Goal: Task Accomplishment & Management: Use online tool/utility

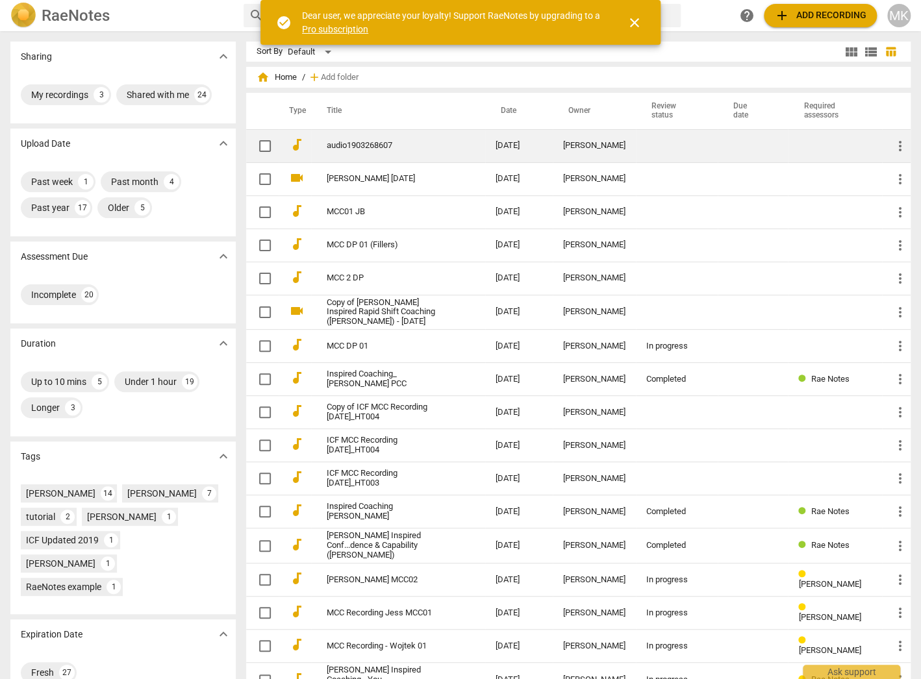
click at [372, 145] on link "audio1903268607" at bounding box center [388, 146] width 122 height 10
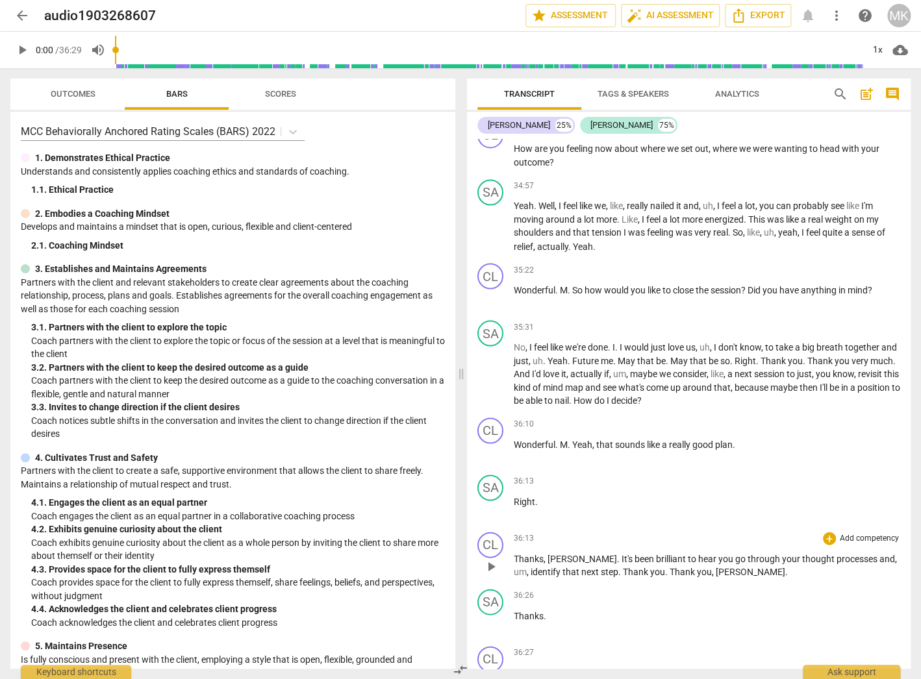
scroll to position [8028, 0]
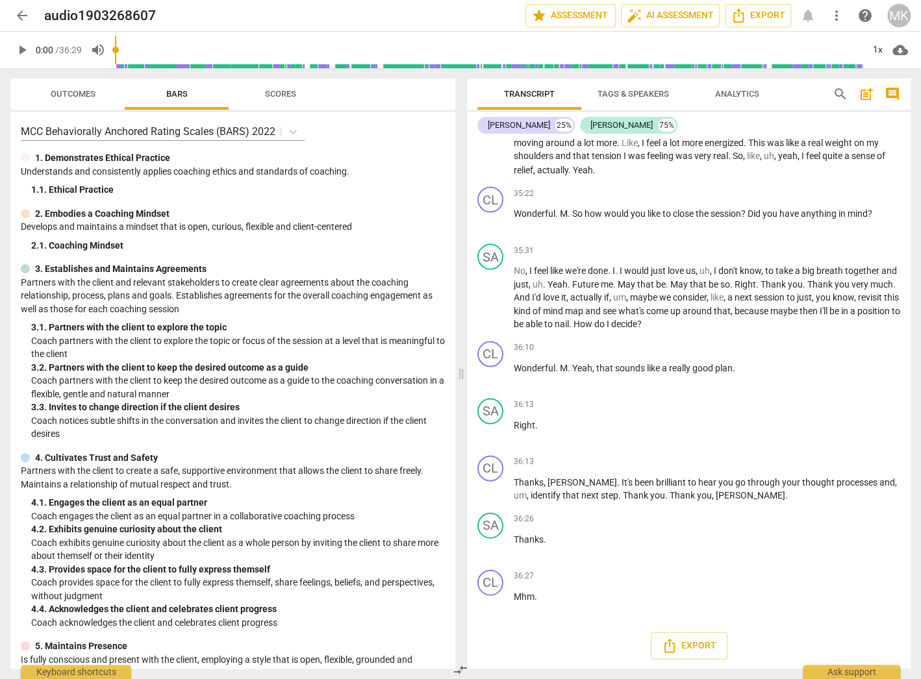
click at [722, 98] on span "Analytics" at bounding box center [737, 94] width 44 height 10
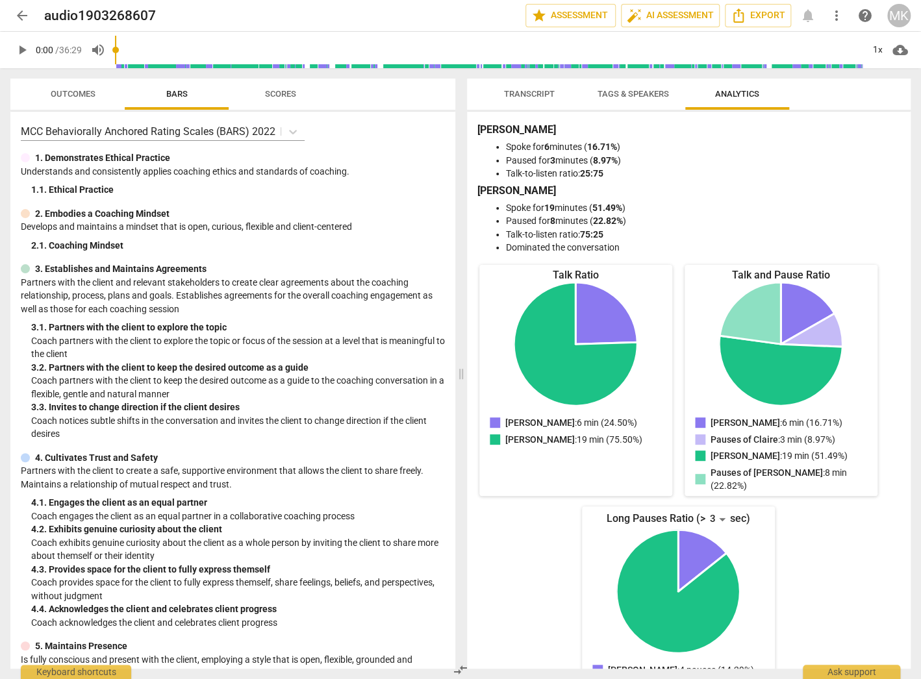
scroll to position [28, 0]
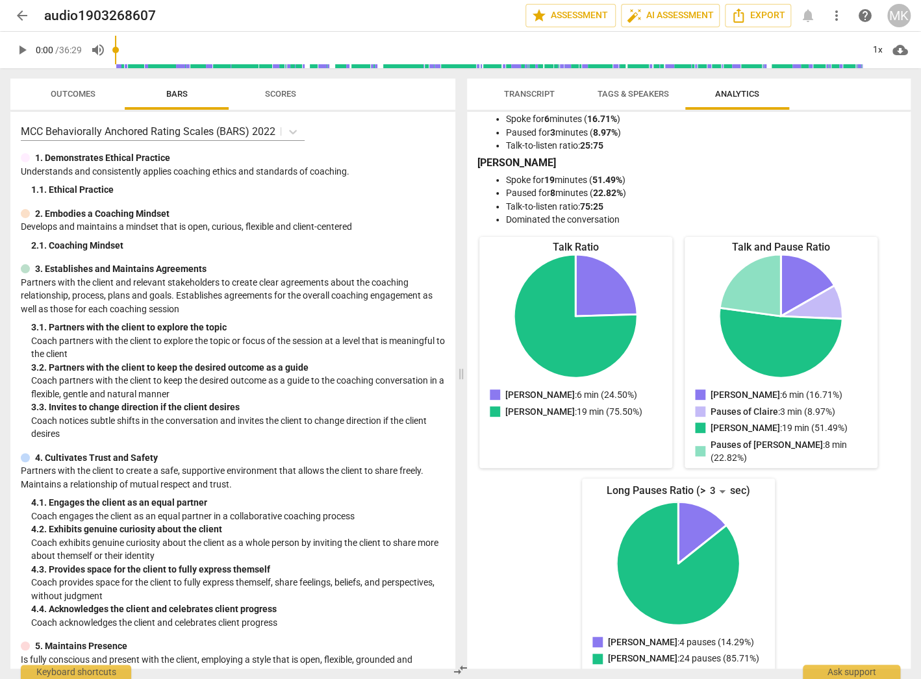
click at [501, 95] on span "Transcript" at bounding box center [529, 95] width 82 height 18
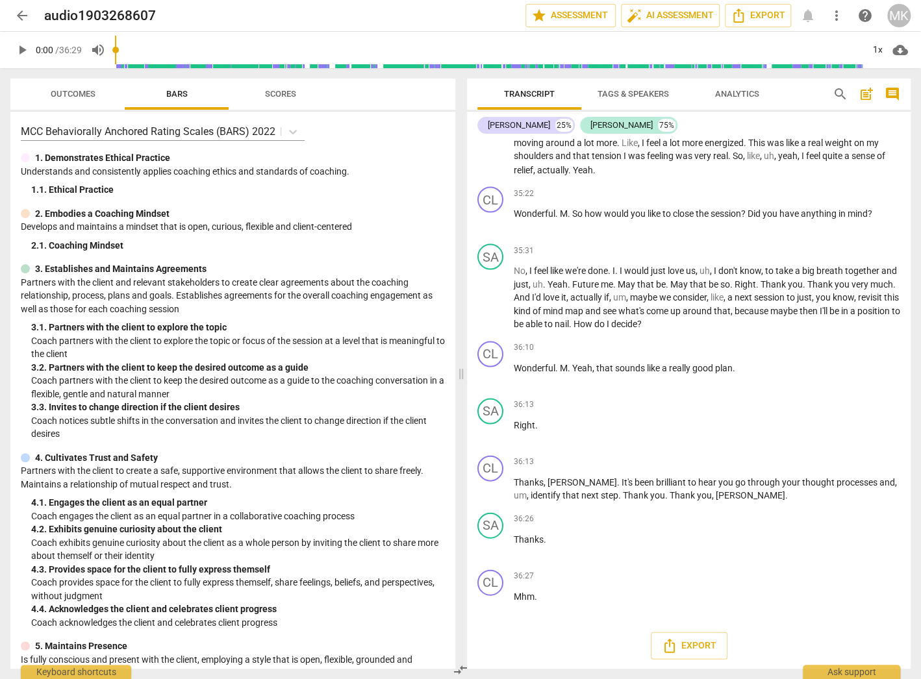
click at [12, 22] on span "arrow_back" at bounding box center [21, 16] width 23 height 16
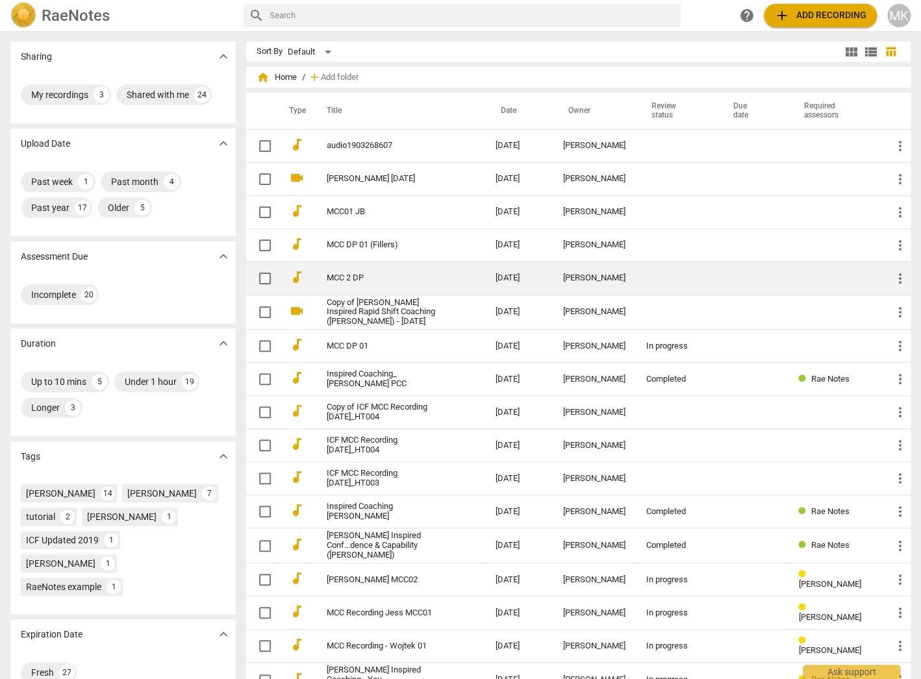
click at [345, 277] on link "MCC 2 DP" at bounding box center [388, 278] width 122 height 10
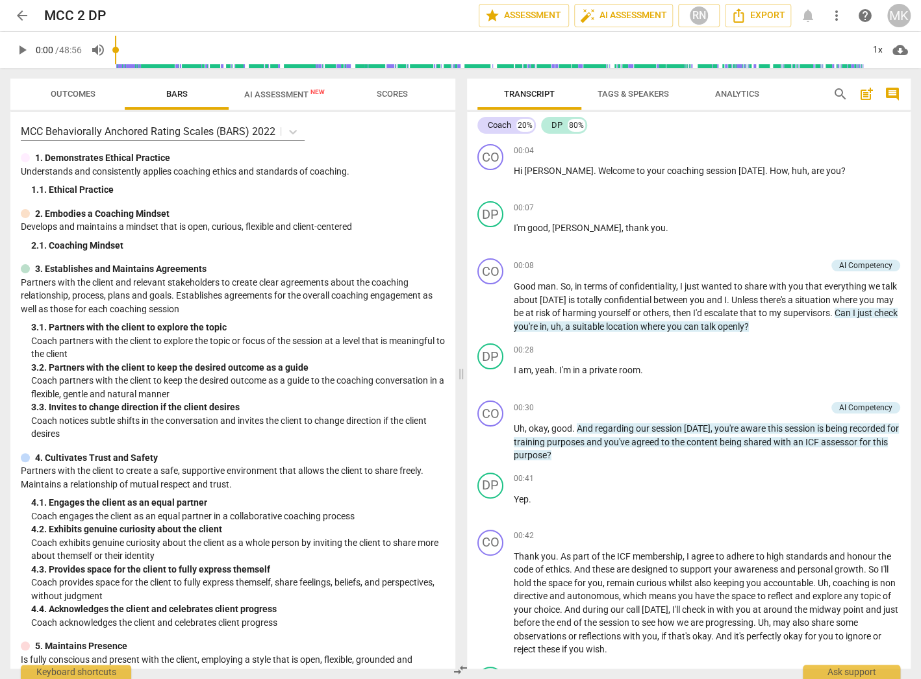
click at [898, 49] on span "cloud_download" at bounding box center [900, 50] width 16 height 16
click at [879, 51] on li "Download audio" at bounding box center [863, 49] width 96 height 31
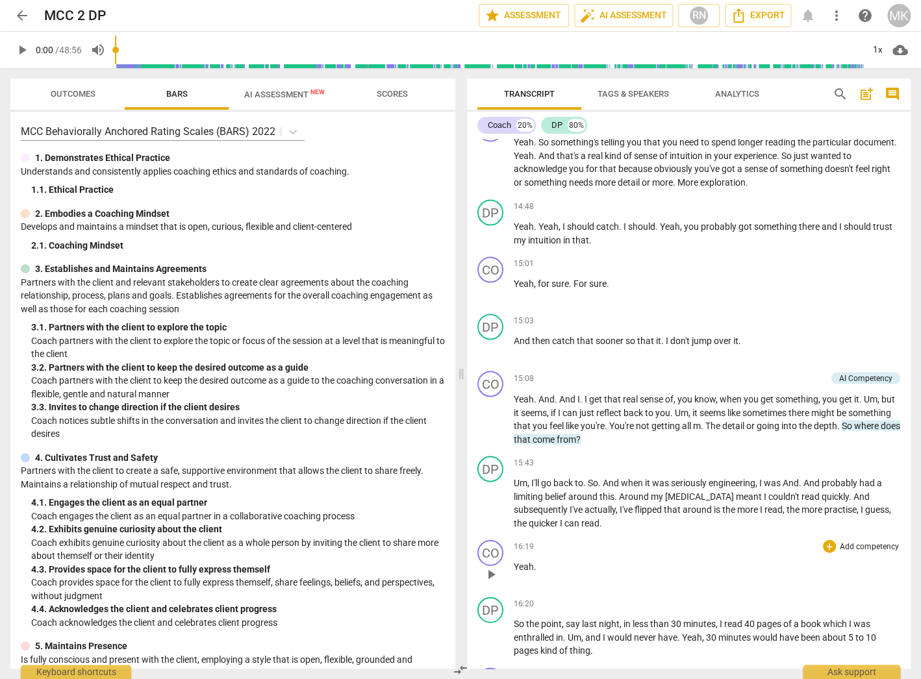
scroll to position [3347, 0]
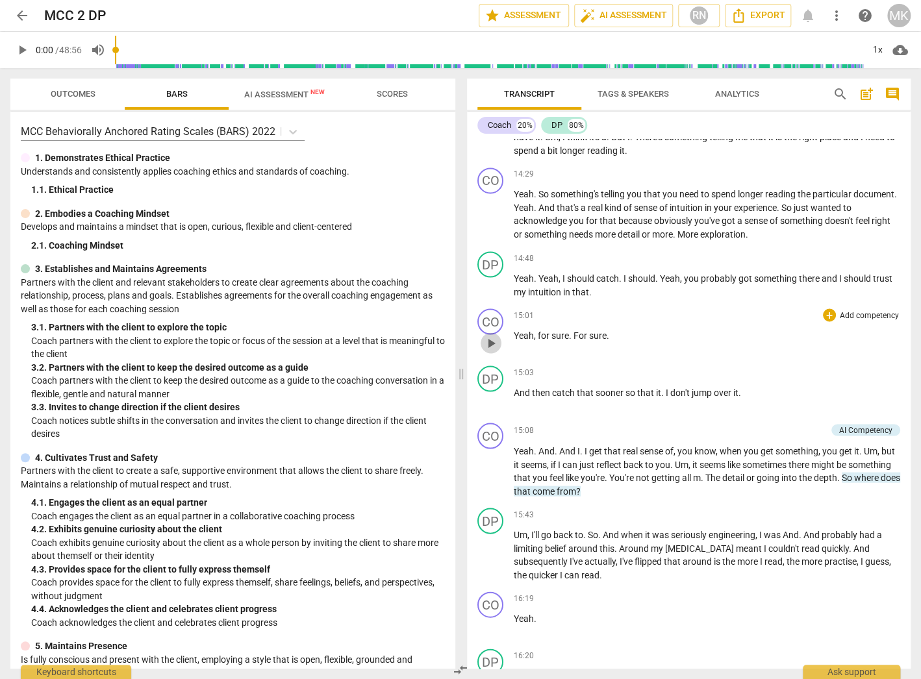
click at [486, 344] on span "play_arrow" at bounding box center [491, 343] width 16 height 16
click at [489, 294] on button "pause" at bounding box center [491, 285] width 21 height 21
click at [490, 291] on span "play_arrow" at bounding box center [491, 286] width 16 height 16
click at [491, 291] on span "pause" at bounding box center [491, 286] width 16 height 16
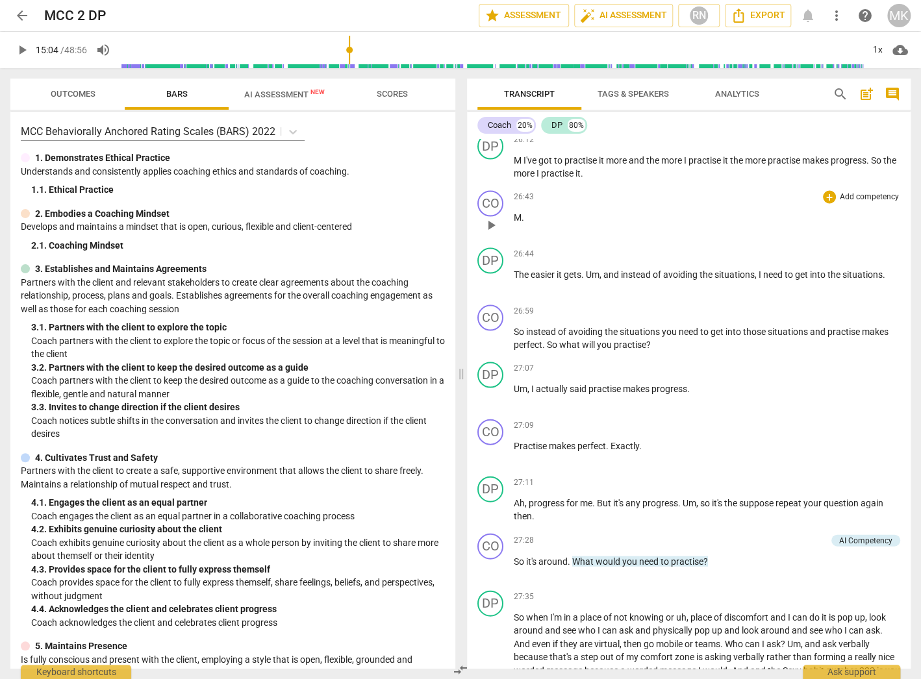
scroll to position [5789, 0]
click at [489, 403] on span "play_arrow" at bounding box center [491, 396] width 16 height 16
click at [492, 403] on span "pause" at bounding box center [491, 396] width 16 height 16
type input "1636"
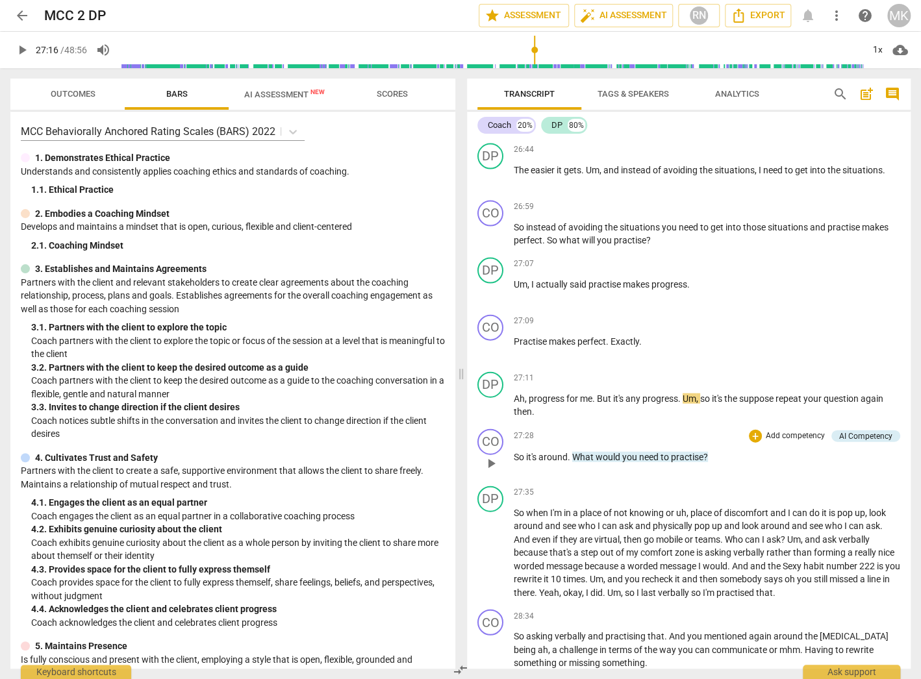
scroll to position [5893, 0]
click at [636, 499] on div "27:35 + Add competency keyboard_arrow_right" at bounding box center [707, 492] width 386 height 13
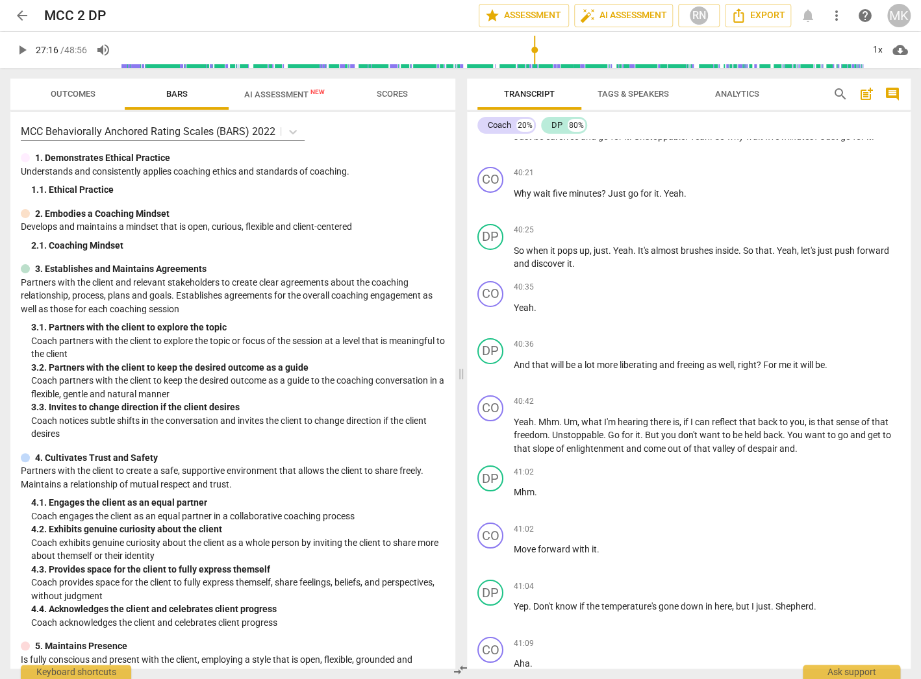
scroll to position [8906, 0]
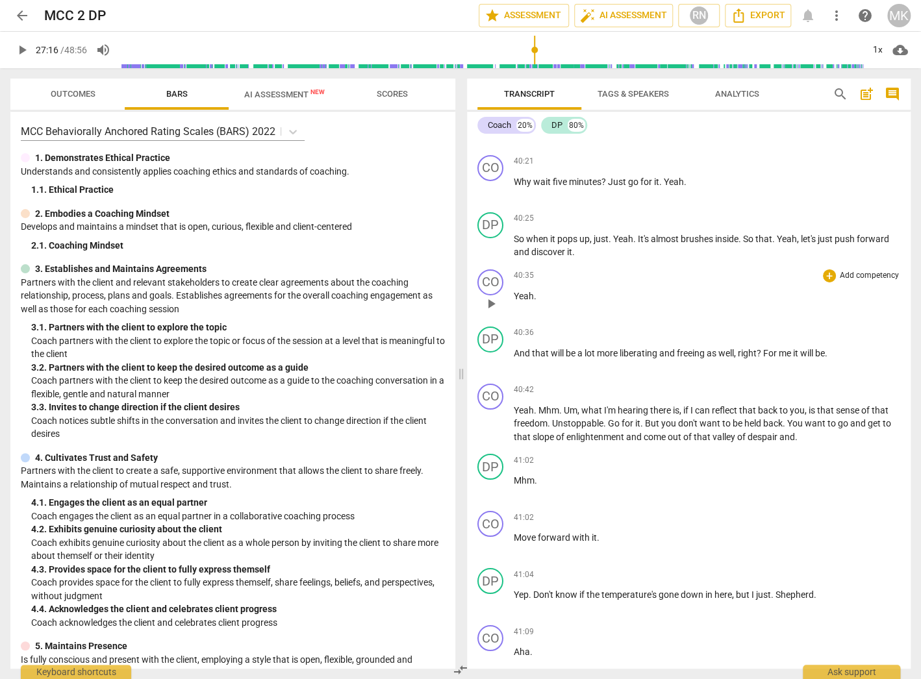
click at [681, 299] on div "40:35 + Add competency keyboard_arrow_right Yeah ." at bounding box center [707, 293] width 386 height 47
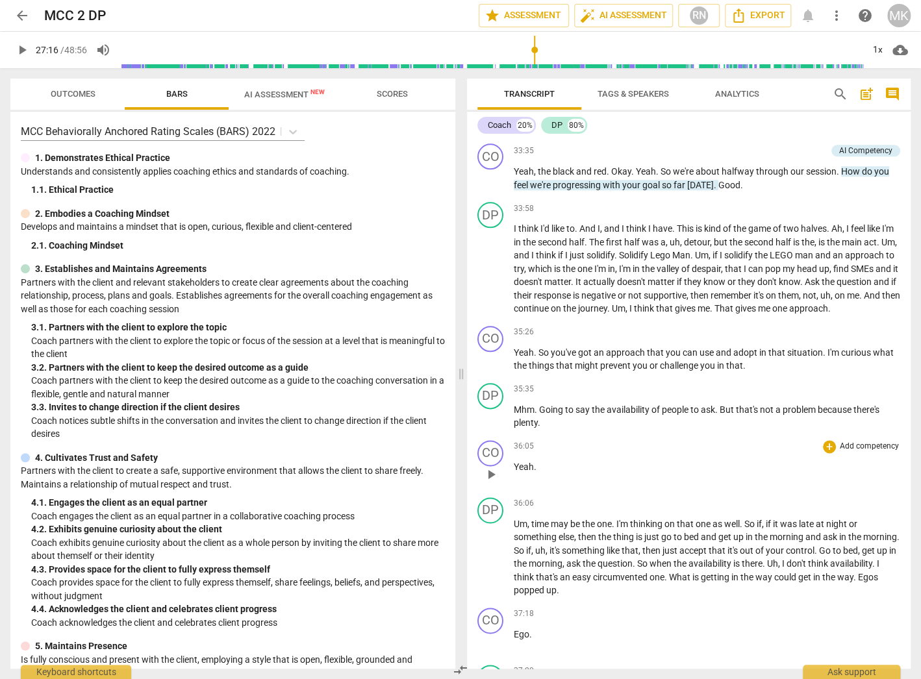
scroll to position [7504, 0]
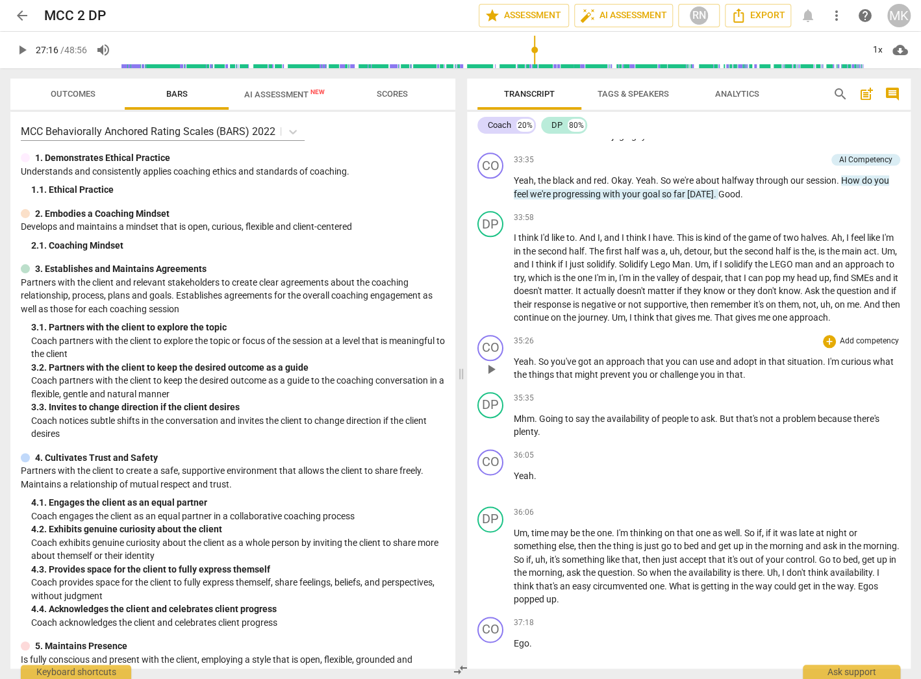
click at [657, 353] on div "CO play_arrow pause 35:26 + Add competency keyboard_arrow_right Yeah . So you'v…" at bounding box center [689, 358] width 444 height 57
click at [825, 224] on div "+" at bounding box center [829, 217] width 13 height 13
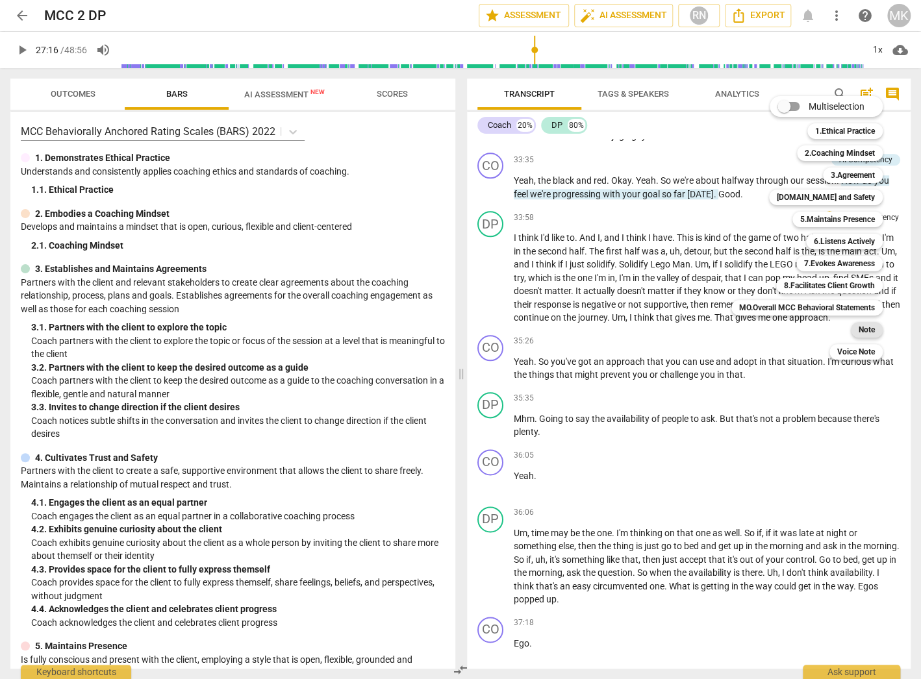
click at [866, 326] on b "Note" at bounding box center [867, 330] width 16 height 16
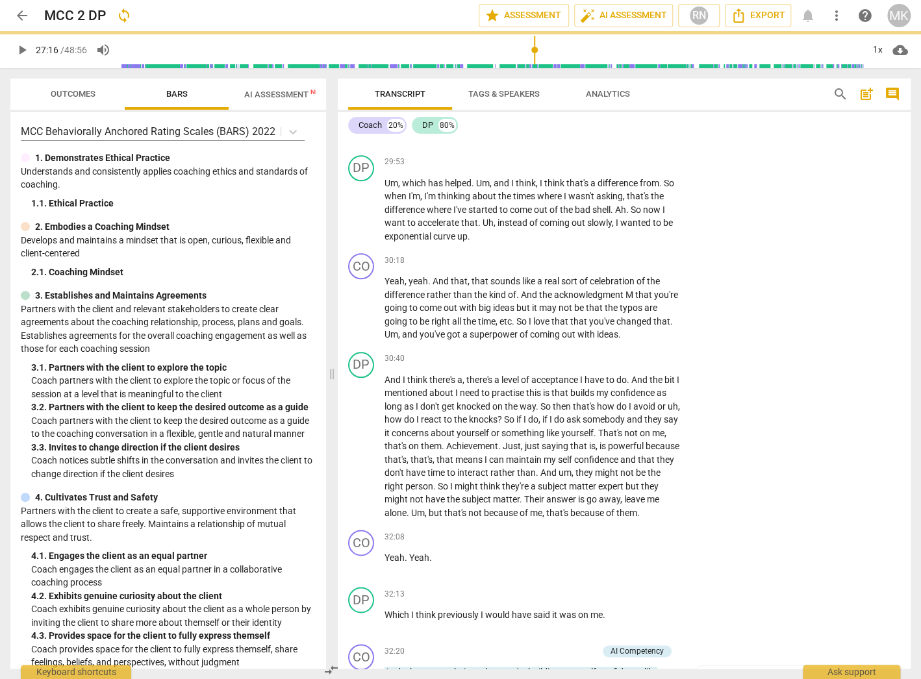
scroll to position [8367, 0]
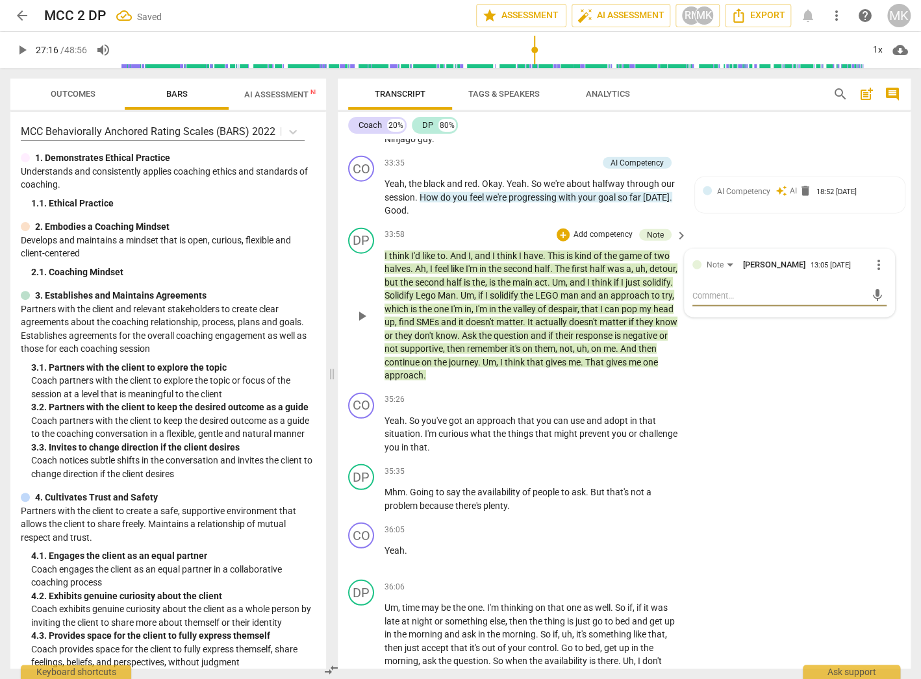
type textarea "W"
type textarea "Wh"
type textarea "Wha"
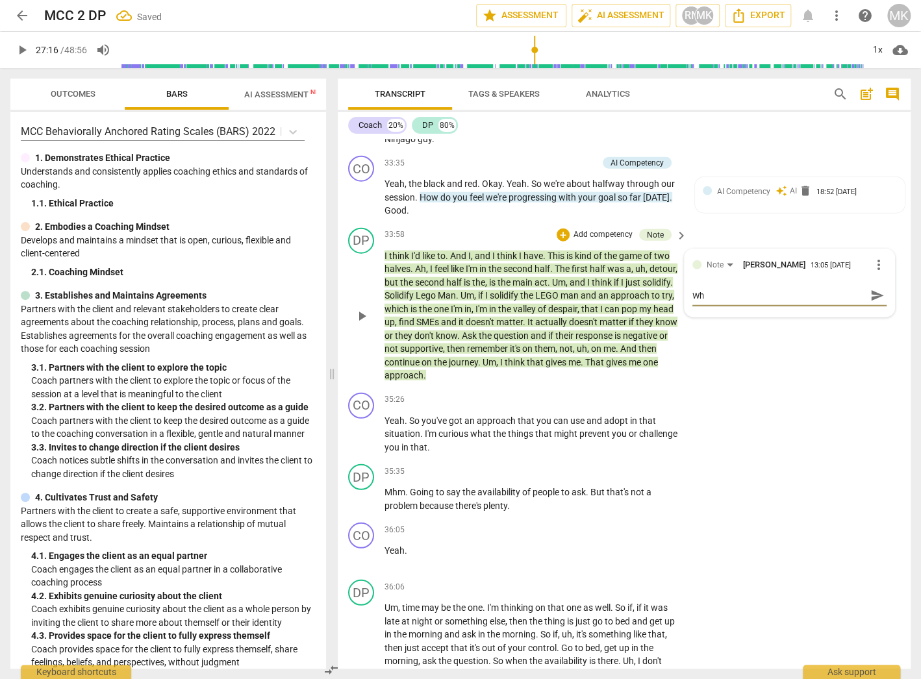
type textarea "Wha"
type textarea "What"
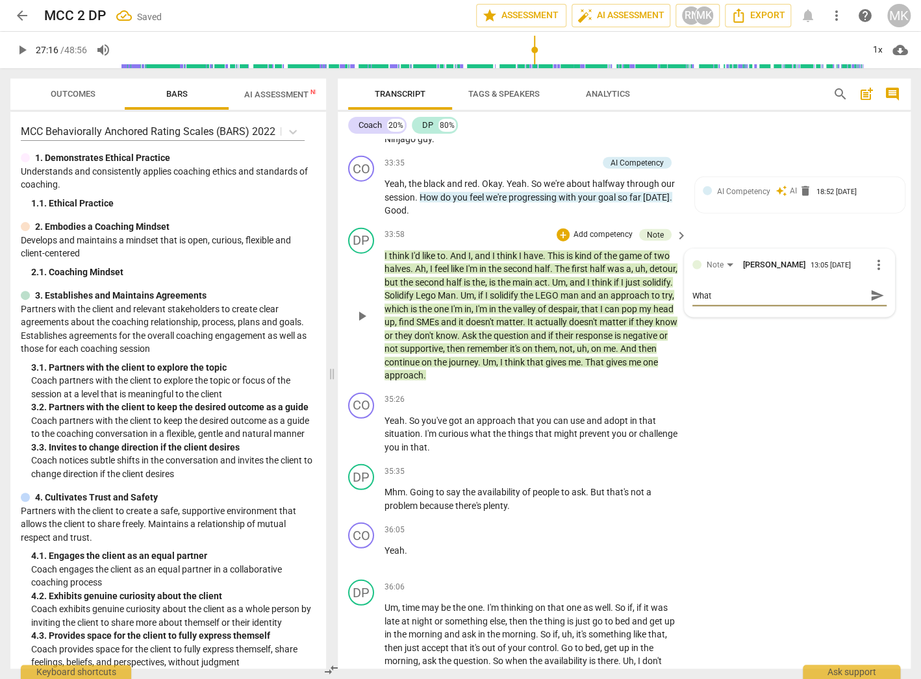
type textarea "What w"
type textarea "What wo"
type textarea "What wou"
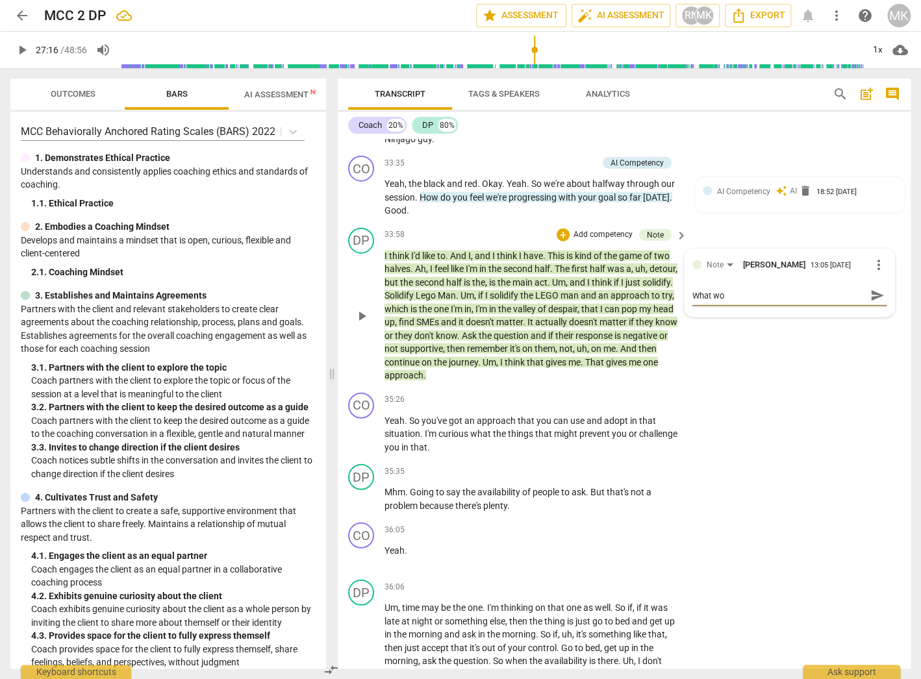
type textarea "What wou"
type textarea "What woul"
type textarea "What would"
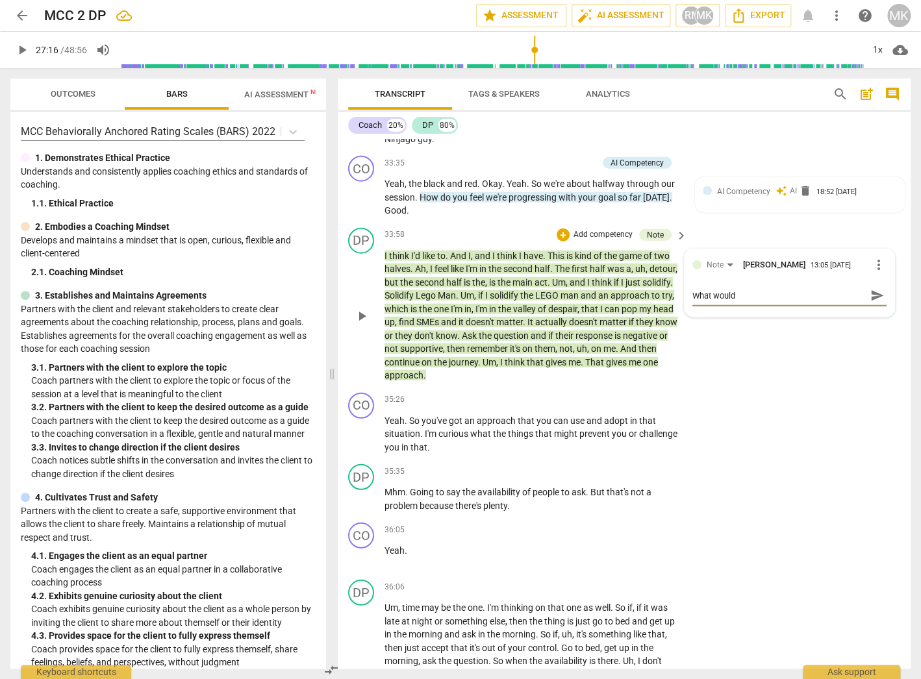
type textarea "What would"
type textarea "What would t"
type textarea "What would th"
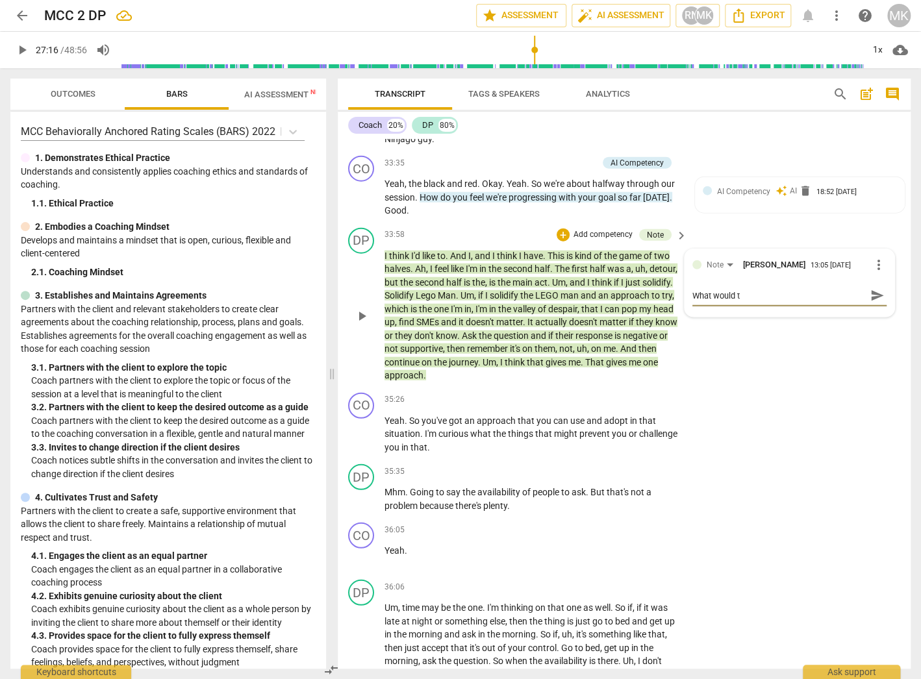
type textarea "What would th"
type textarea "What would the"
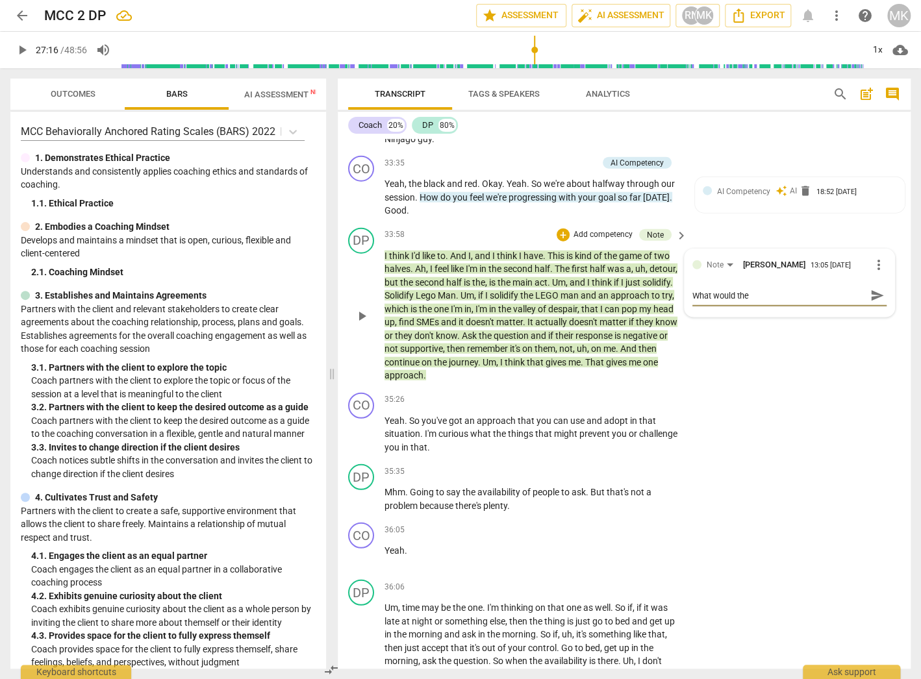
type textarea "What would the l"
type textarea "What would the le"
type textarea "What would the leg"
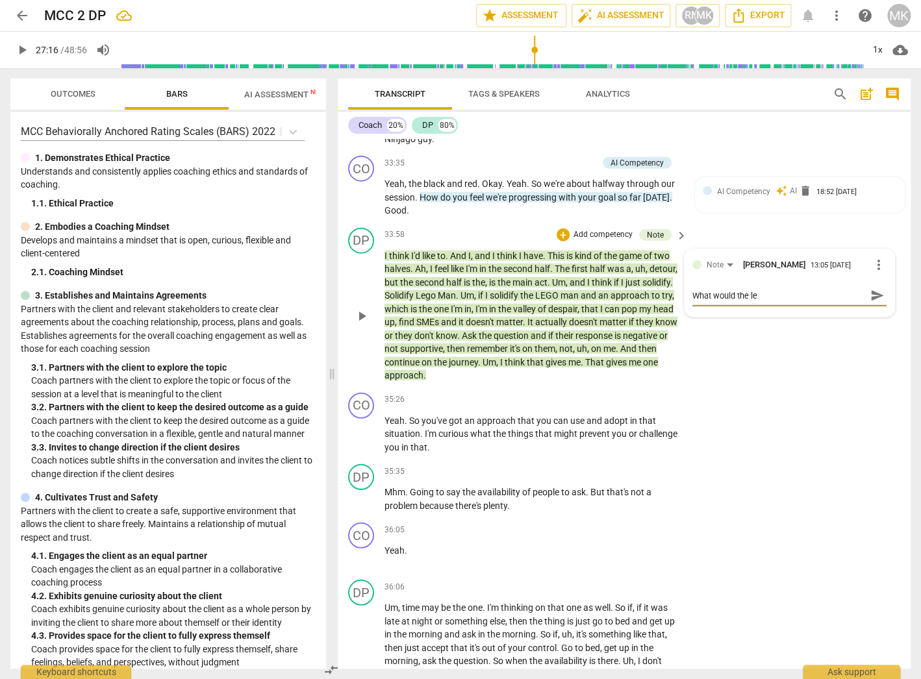
type textarea "What would the leg"
type textarea "What would the lego"
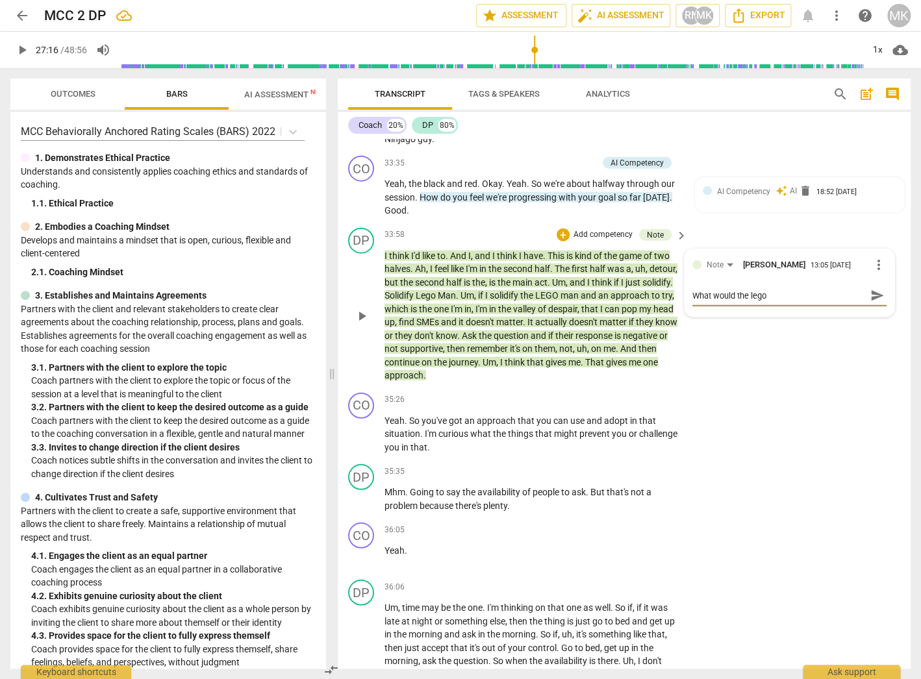
type textarea "What would the lego m"
type textarea "What would the lego ma"
type textarea "What would the lego man"
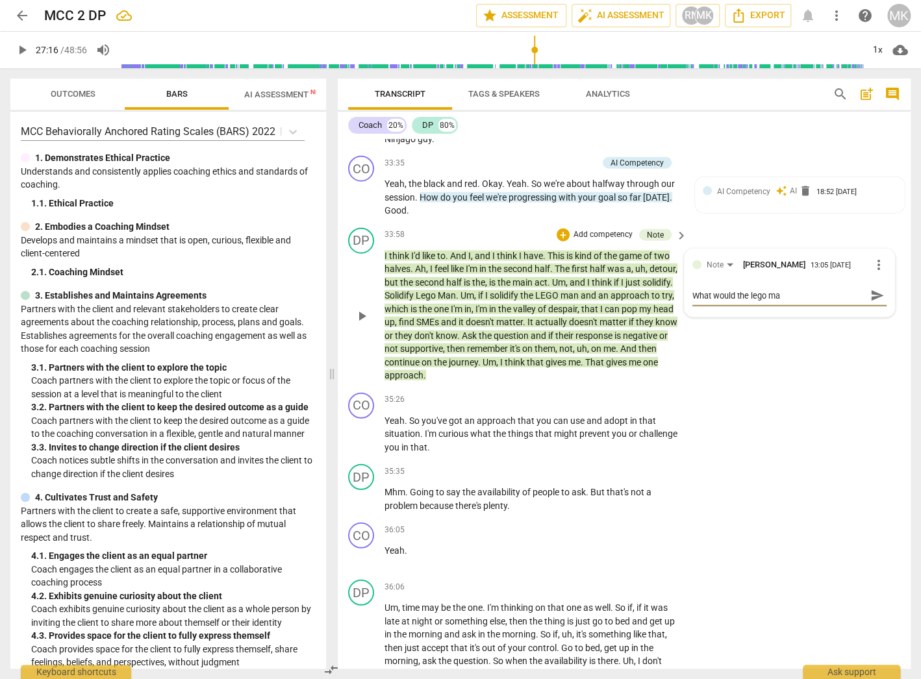
type textarea "What would the lego man"
type textarea "What would the lego man s"
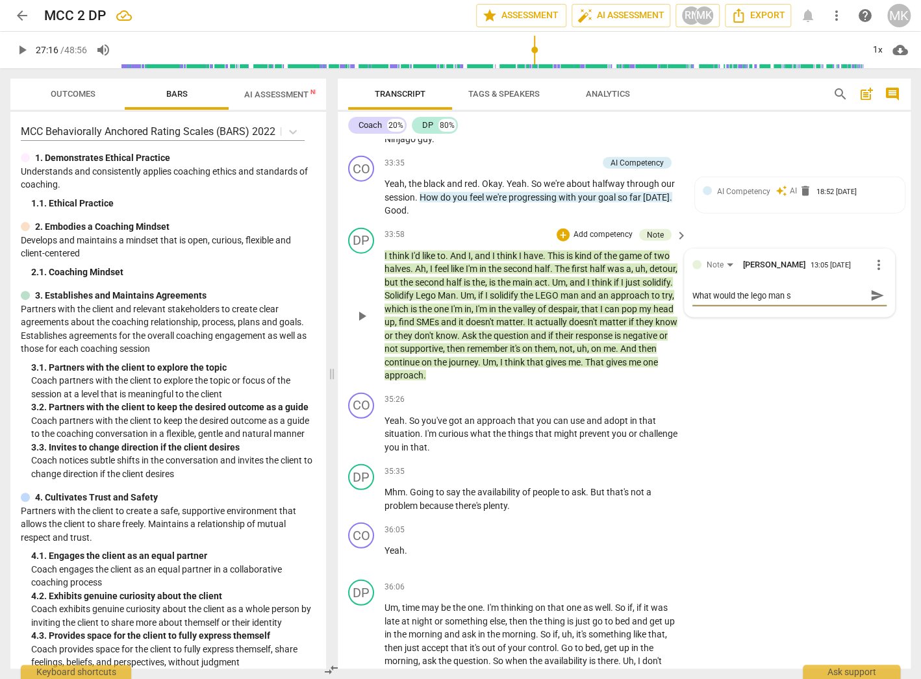
type textarea "What would the lego man sa"
type textarea "What would the lego man say"
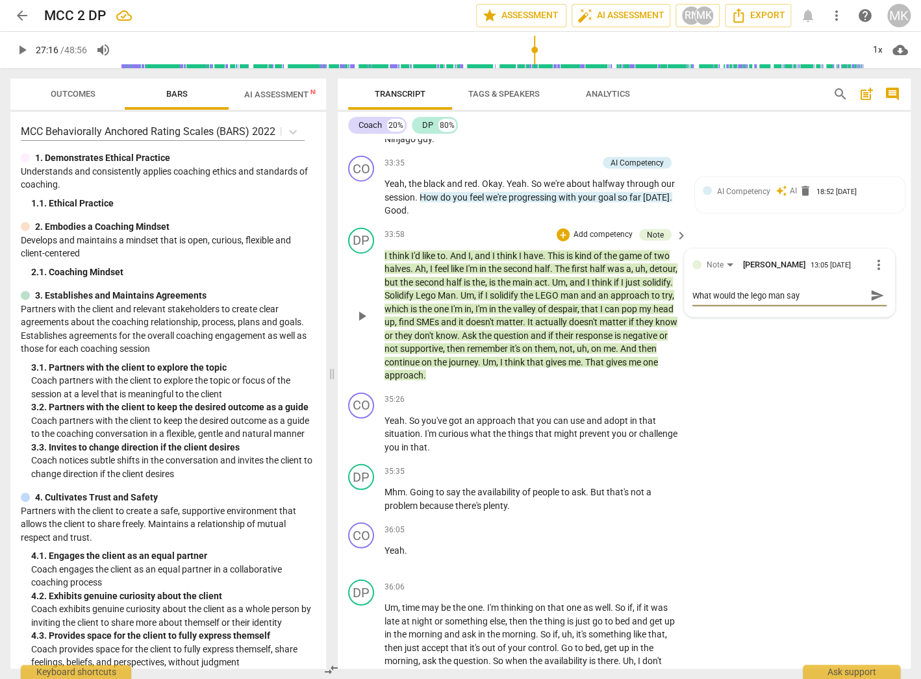
type textarea "What would the lego man say"
type textarea "What would the lego man say t"
type textarea "What would the lego man say to"
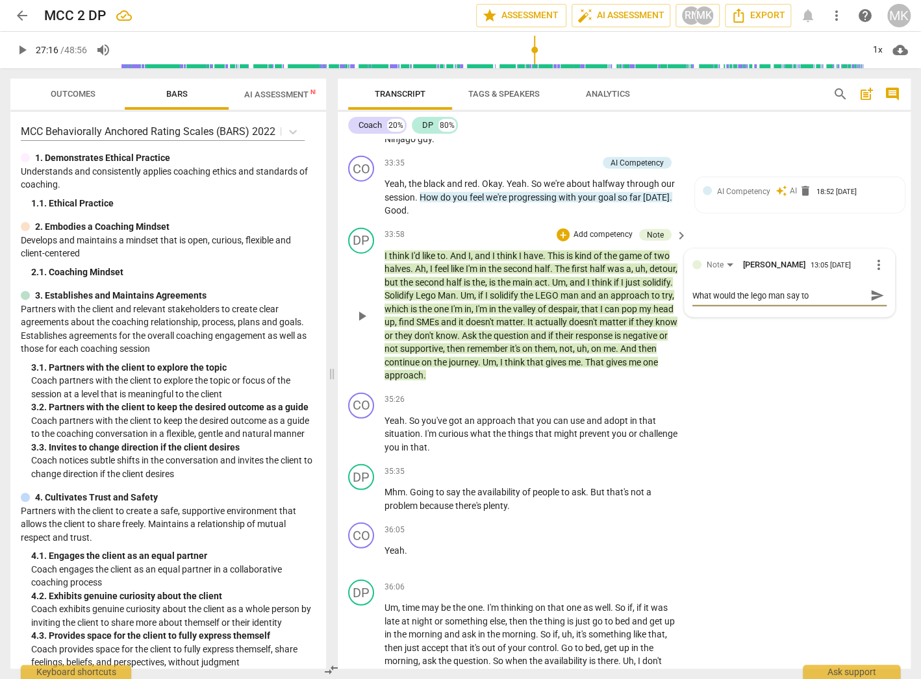
type textarea "What would the lego man say to"
type textarea "What would the lego man say to y"
type textarea "What would the lego man say to yo"
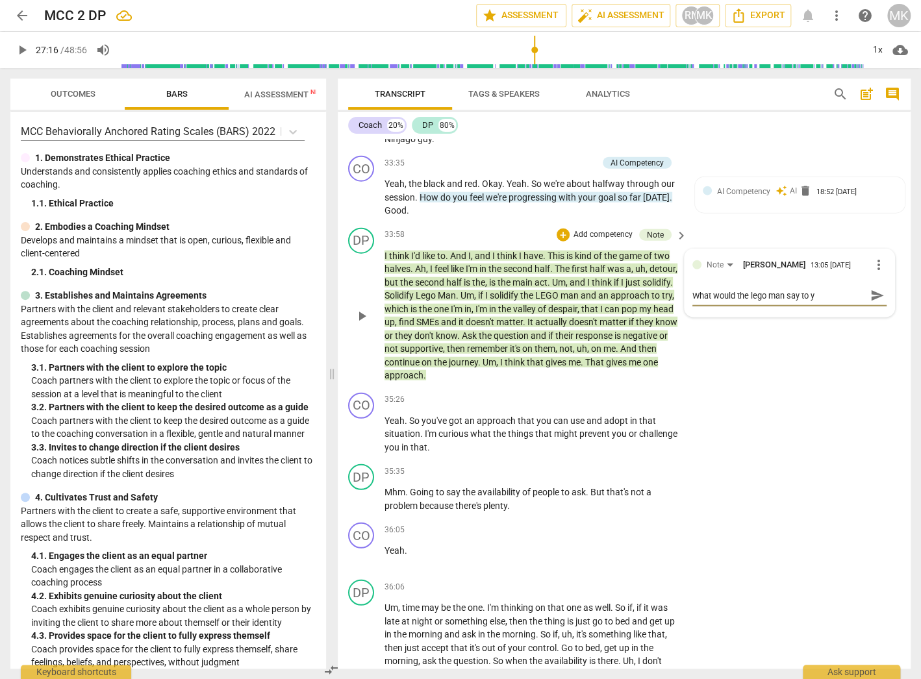
type textarea "What would the lego man say to yo"
type textarea "What would the lego man say to you"
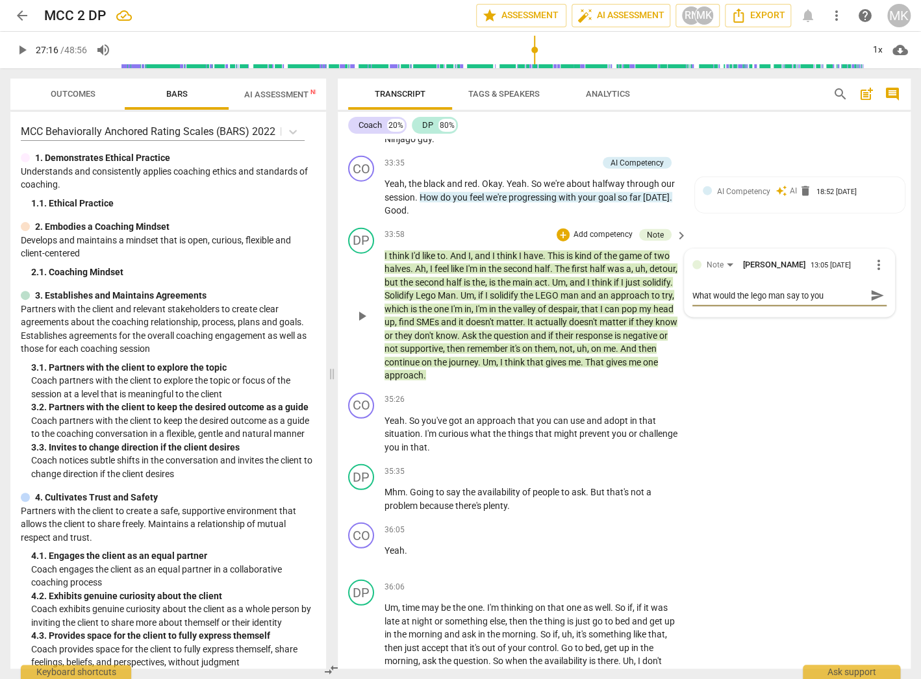
type textarea "What would the lego man say to you i"
type textarea "What would the lego man say to you in"
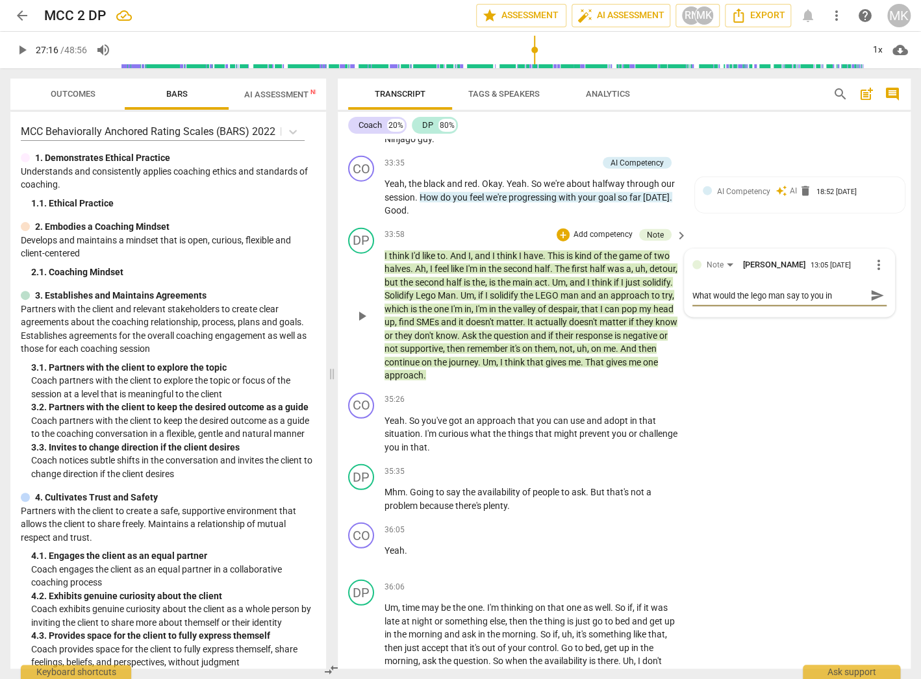
type textarea "What would the lego man say to you in"
type textarea "What would the lego man say to you in t"
type textarea "What would the lego man say to you in th"
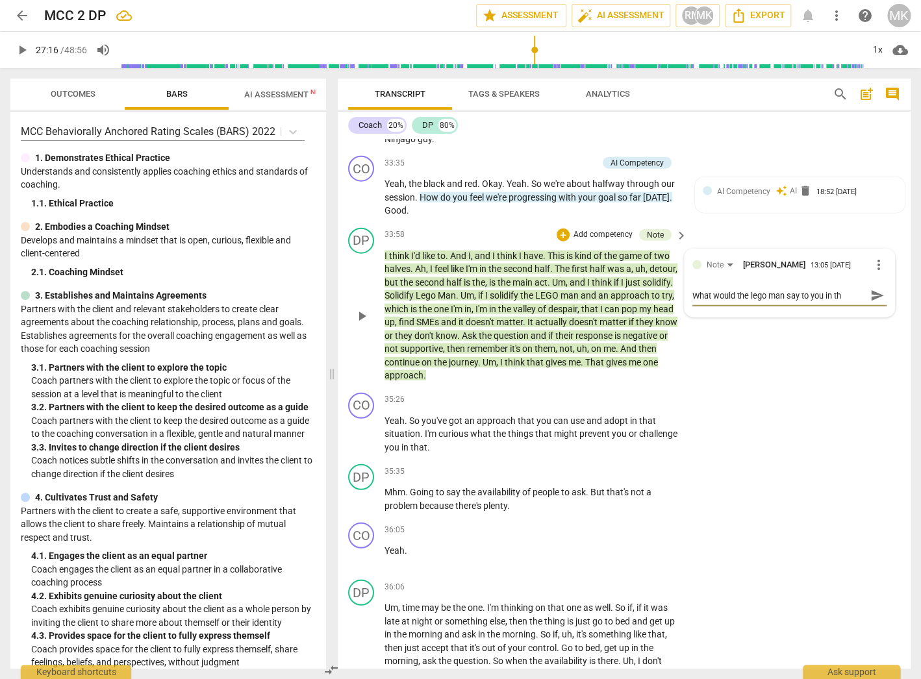
type textarea "What would the lego man say to you in thi"
type textarea "What would the lego man say to you in this"
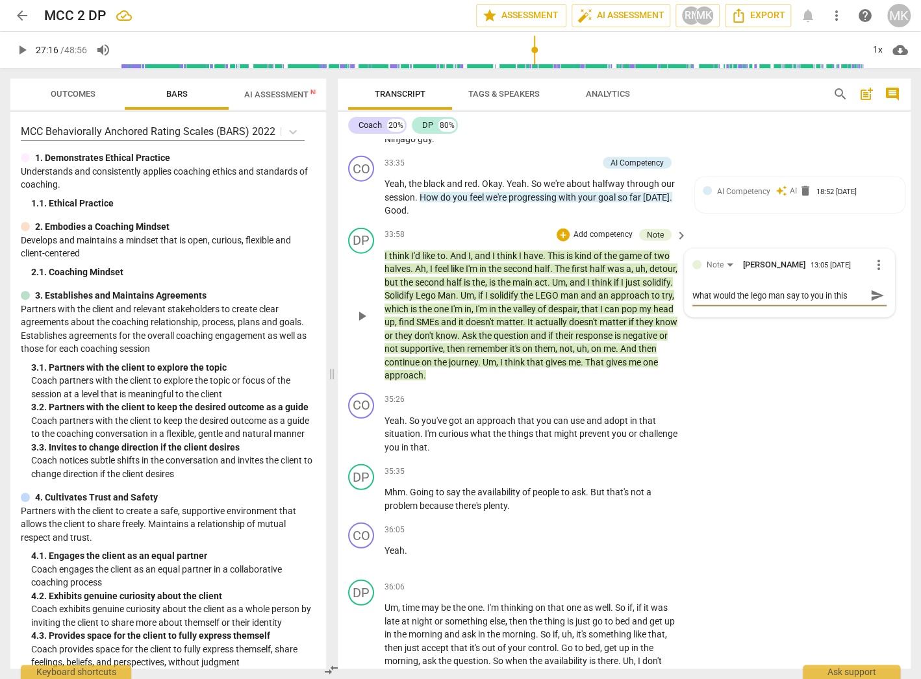
type textarea "What would the lego man say to you in this"
type textarea "What would the lego man say to you in thi"
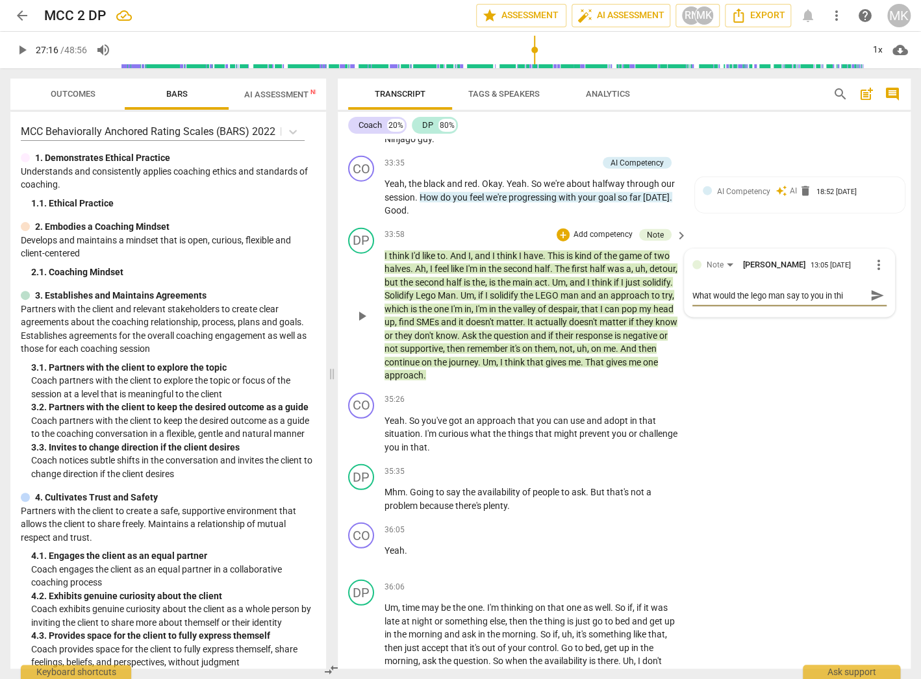
type textarea "What would the lego man say to you in th"
type textarea "What would the lego man say to you in t"
type textarea "What would the lego man say to you in"
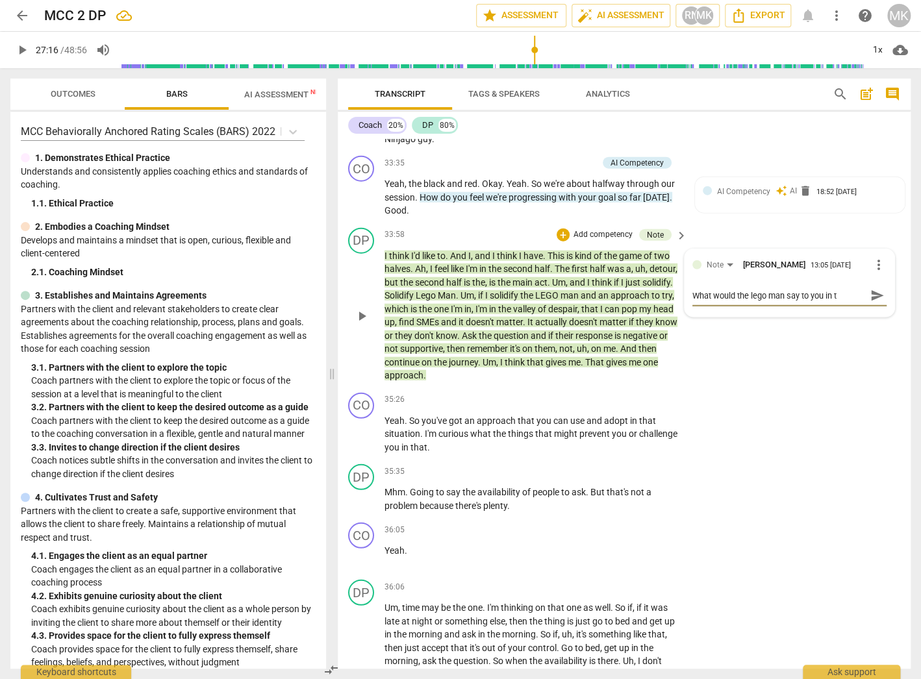
type textarea "What would the lego man say to you in"
type textarea "What would the lego man say to you i"
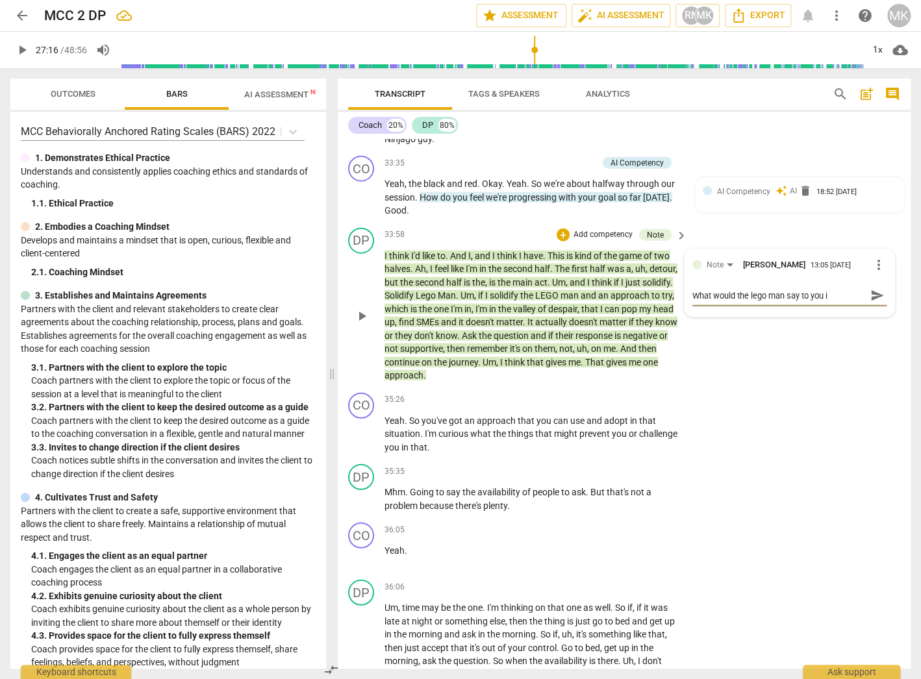
type textarea "What would the lego man say to you"
type textarea "What would the lego man say to you t"
type textarea "What would the lego man say to you th"
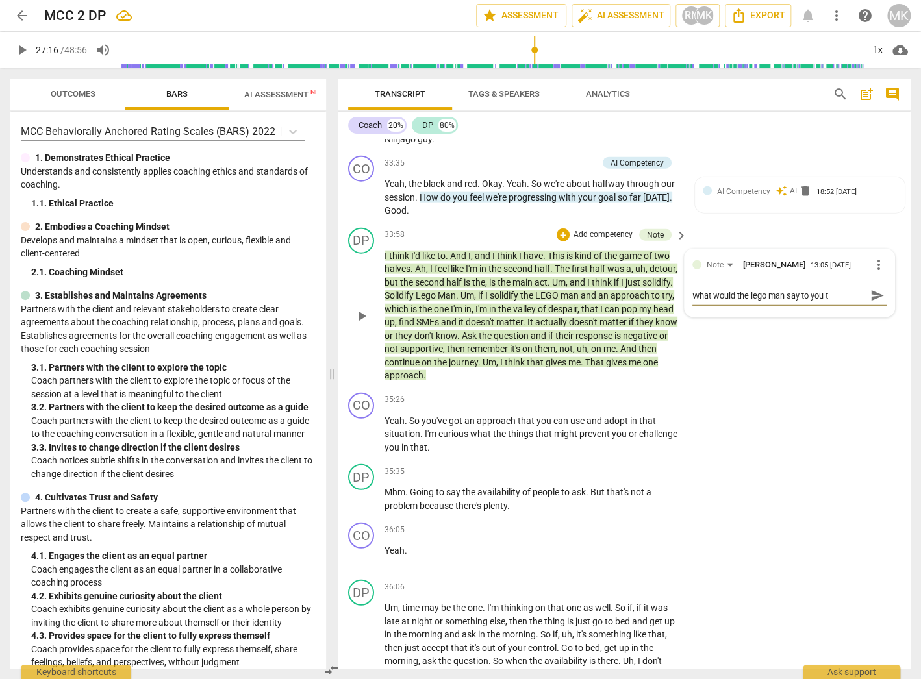
type textarea "What would the lego man say to you th"
type textarea "What would the lego man say to you the"
type textarea "What would the lego man say to you then"
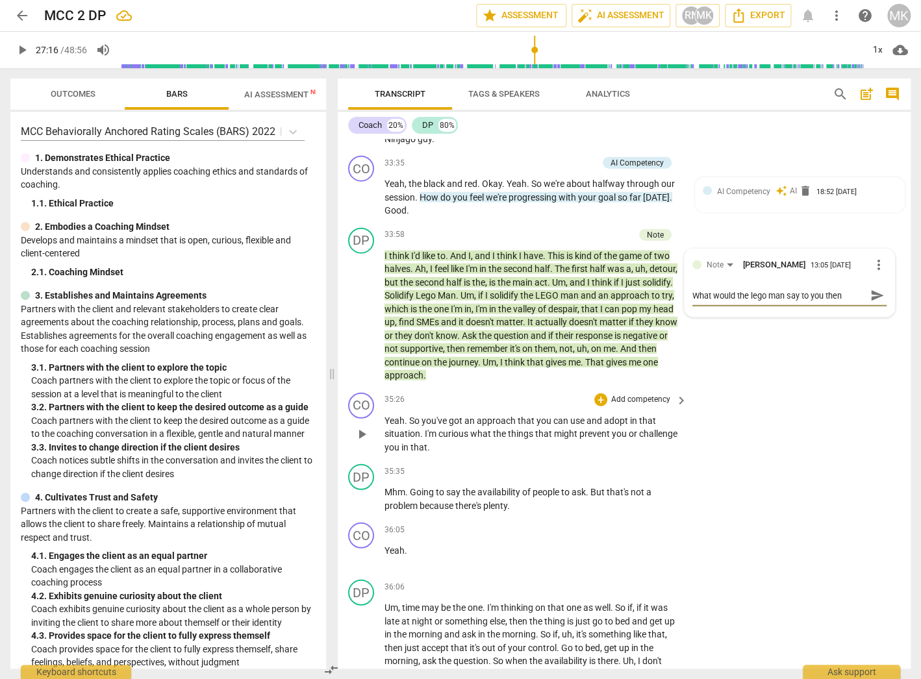
click at [790, 401] on div "CO play_arrow pause 35:26 + Add competency keyboard_arrow_right Yeah . So you'v…" at bounding box center [624, 424] width 573 height 72
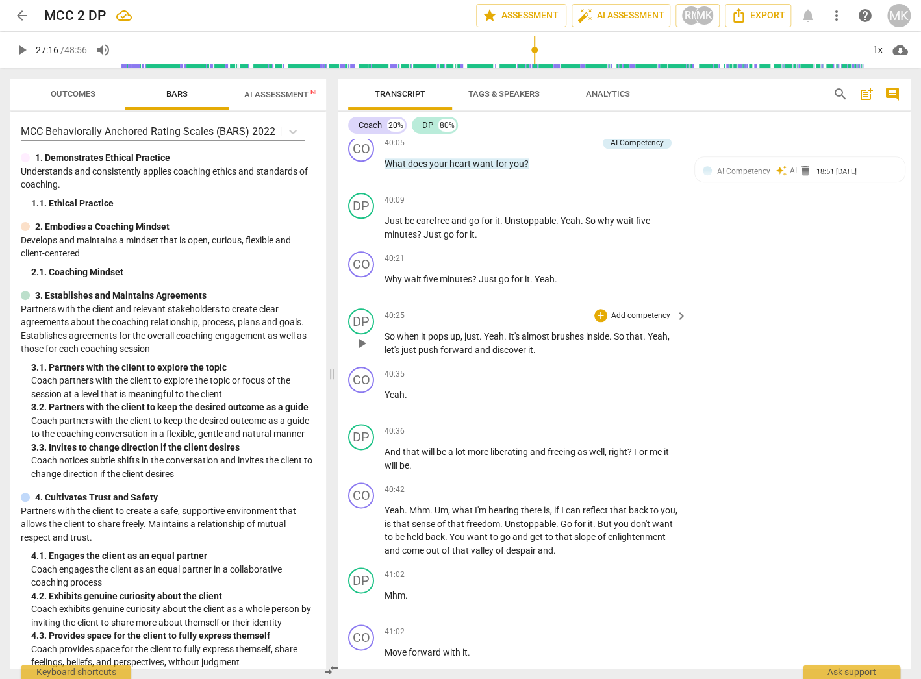
scroll to position [9821, 0]
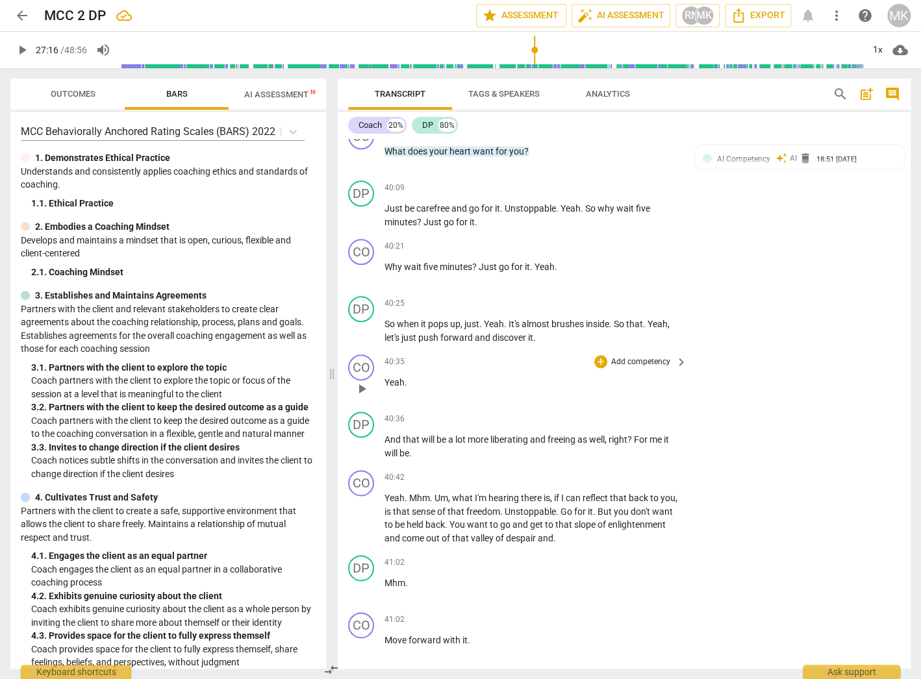
click at [831, 373] on div "CO play_arrow pause 40:35 + Add competency keyboard_arrow_right Yeah ." at bounding box center [624, 377] width 573 height 57
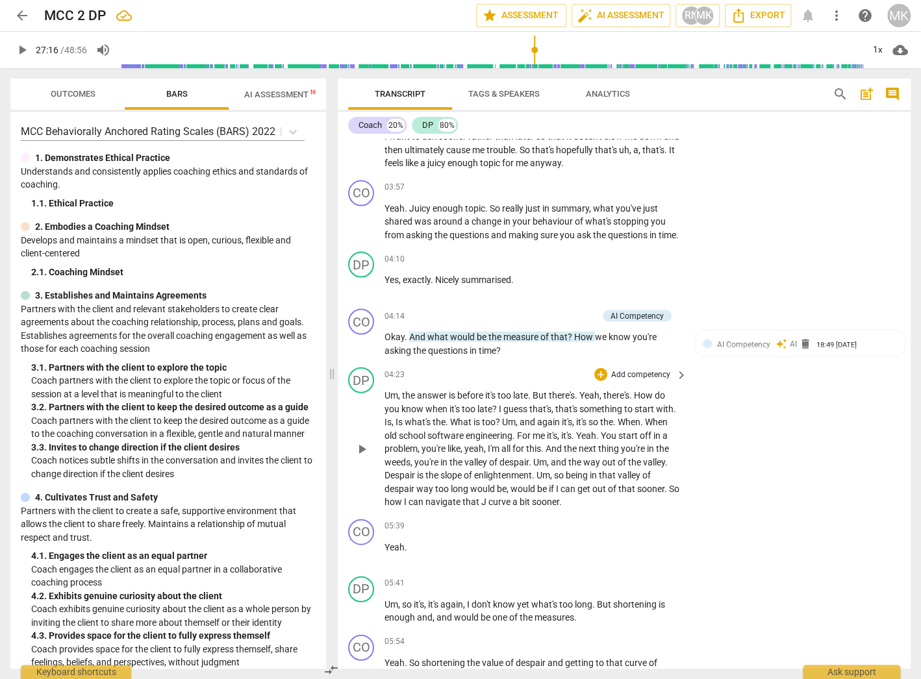
scroll to position [1222, 0]
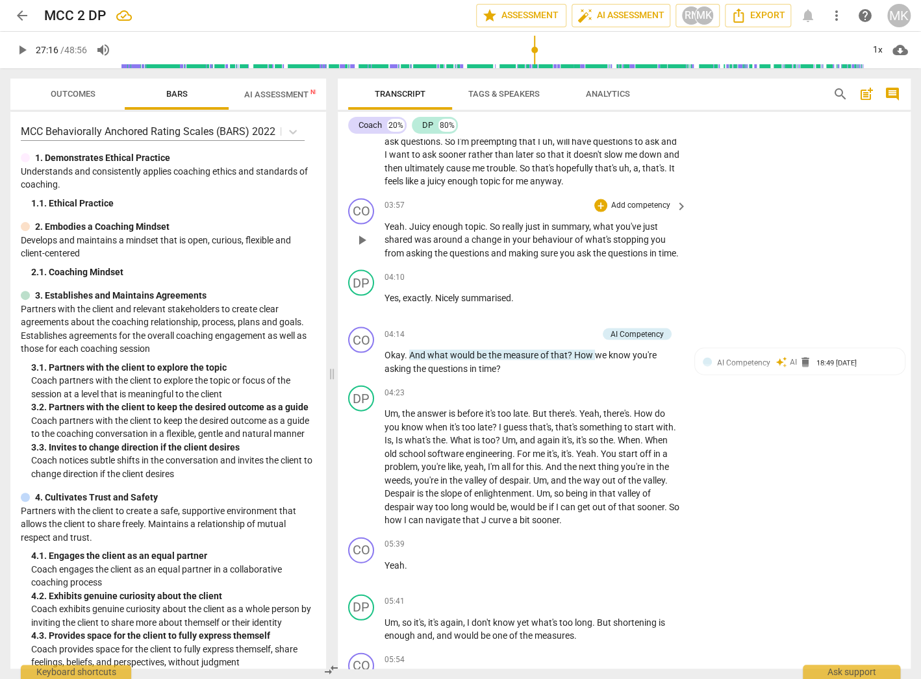
click at [791, 263] on div "CO play_arrow pause 03:57 + Add competency keyboard_arrow_right Yeah . Juicy en…" at bounding box center [624, 229] width 573 height 72
click at [728, 564] on div "CO play_arrow pause 05:39 + Add competency keyboard_arrow_right Yeah ." at bounding box center [624, 560] width 573 height 57
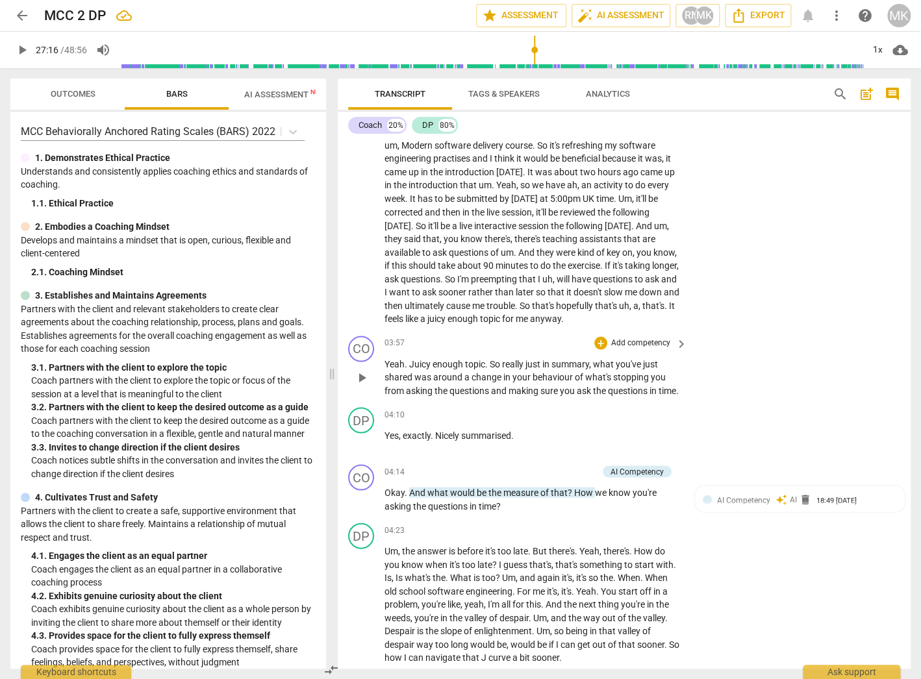
scroll to position [1066, 0]
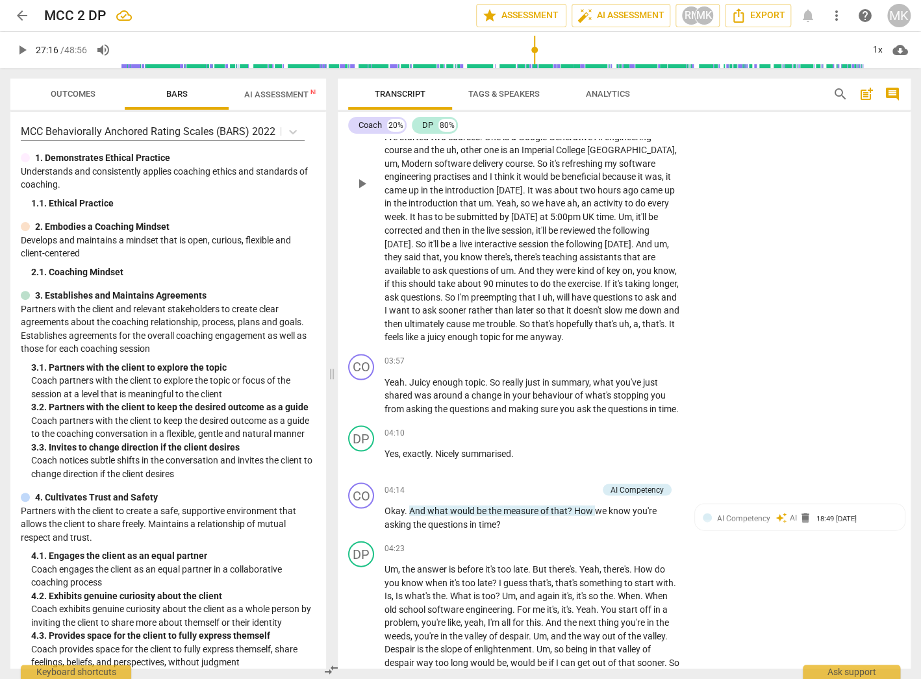
click at [790, 349] on div "DP play_arrow pause 01:43 + Add competency keyboard_arrow_right Um , so the thi…" at bounding box center [624, 172] width 573 height 351
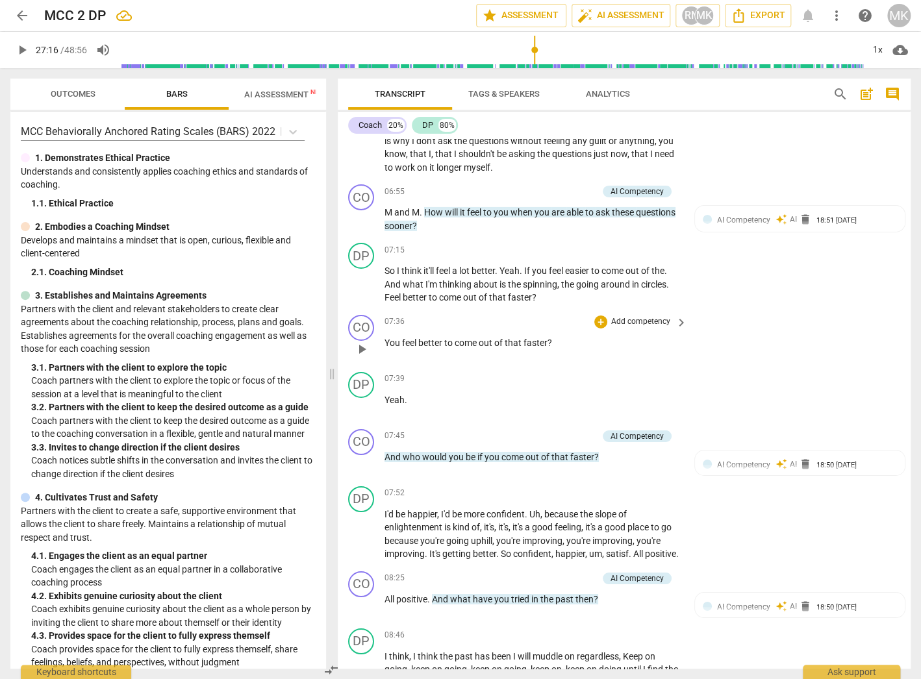
scroll to position [2001, 0]
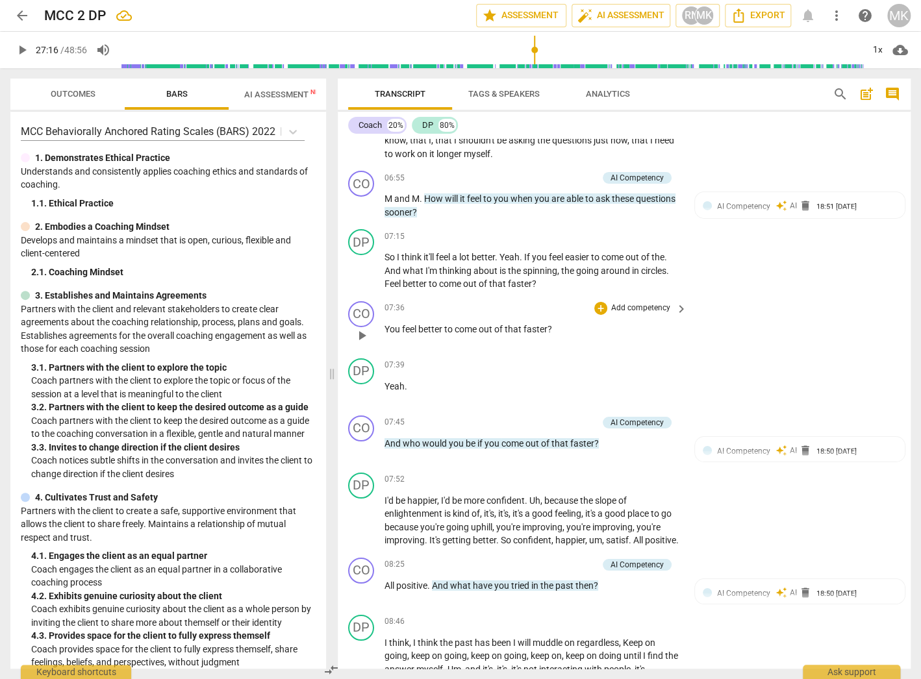
click at [817, 353] on div "CO play_arrow pause 07:36 + Add competency keyboard_arrow_right You feel better…" at bounding box center [624, 324] width 573 height 57
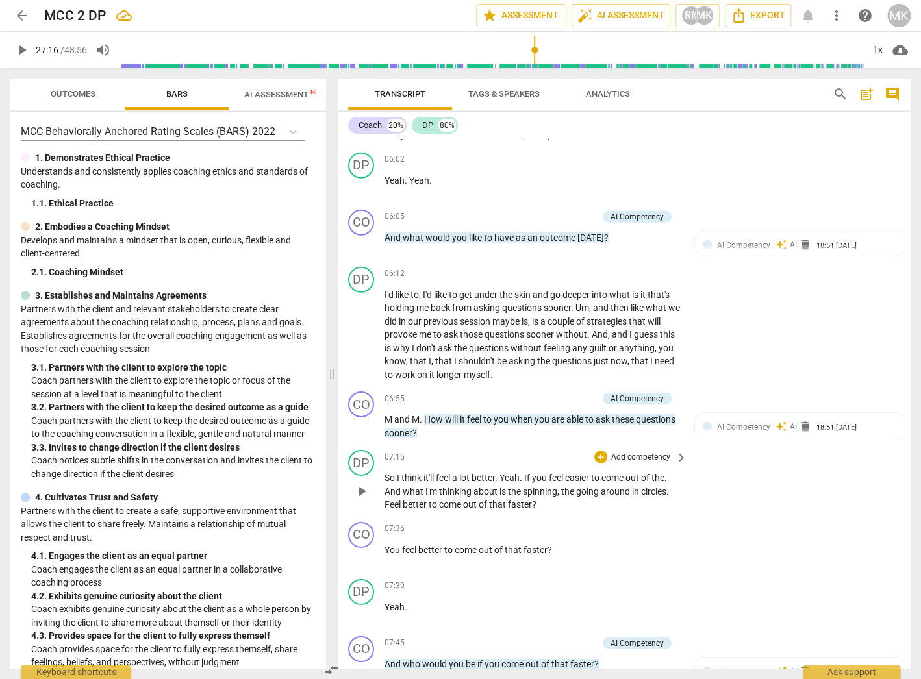
scroll to position [1741, 0]
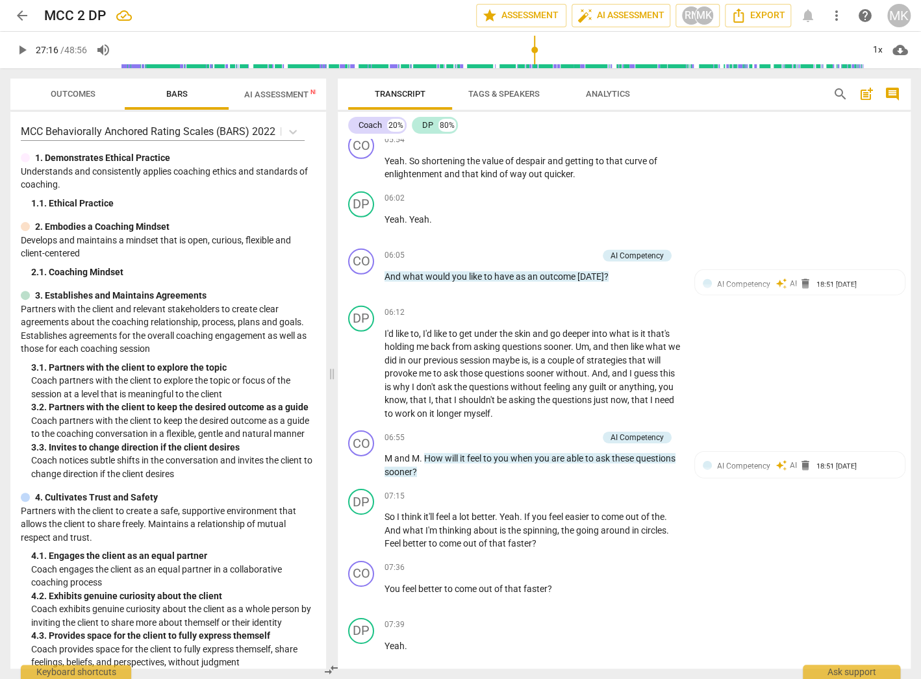
click at [798, 128] on div "DP play_arrow pause 05:41 + Add competency keyboard_arrow_right Um , so it's , …" at bounding box center [624, 98] width 573 height 58
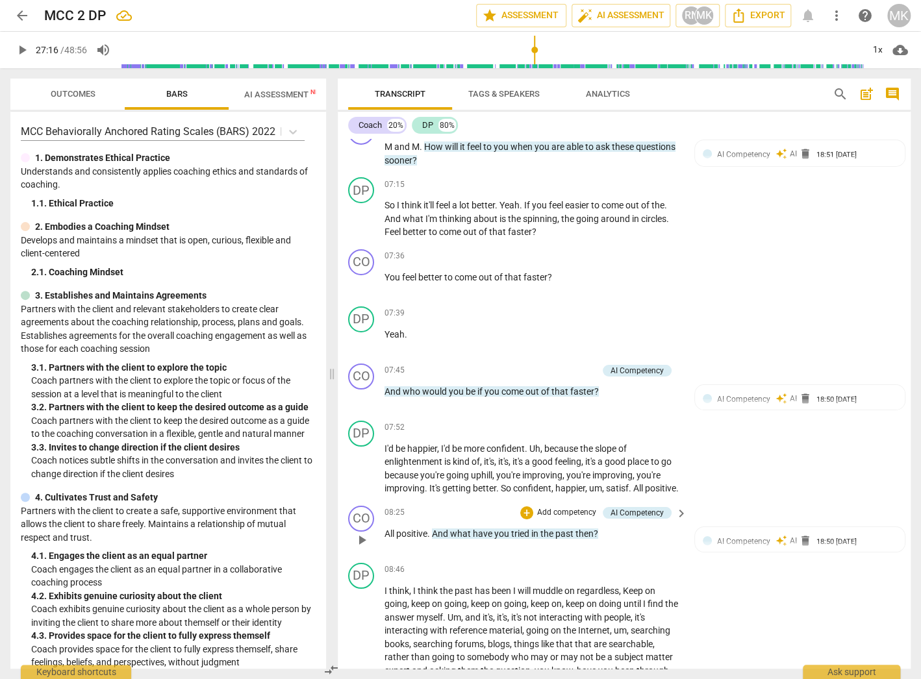
scroll to position [2105, 0]
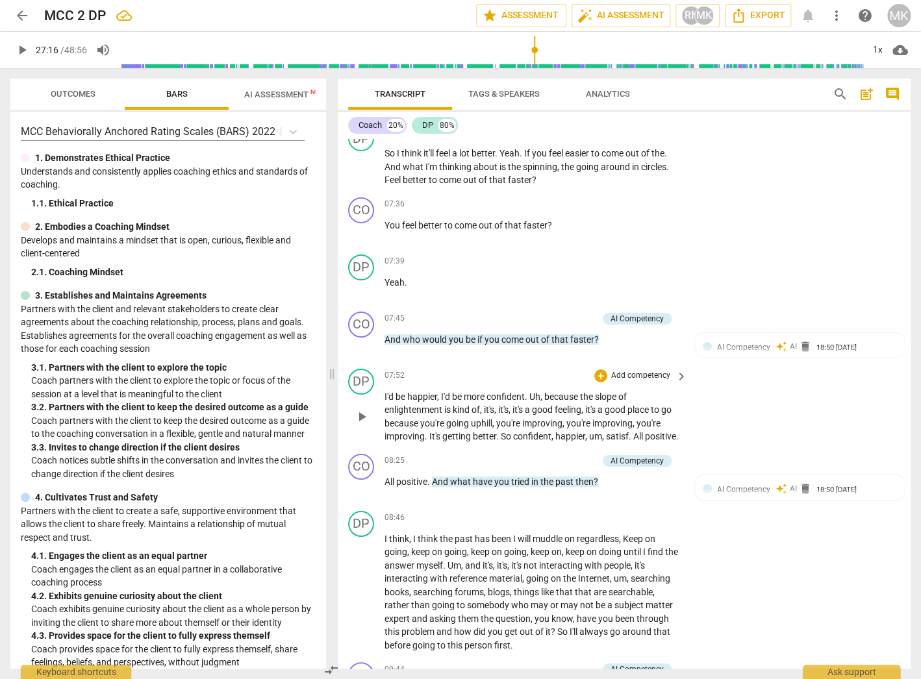
click at [823, 421] on div "DP play_arrow pause 07:52 + Add competency keyboard_arrow_right I'd be happier …" at bounding box center [624, 406] width 573 height 85
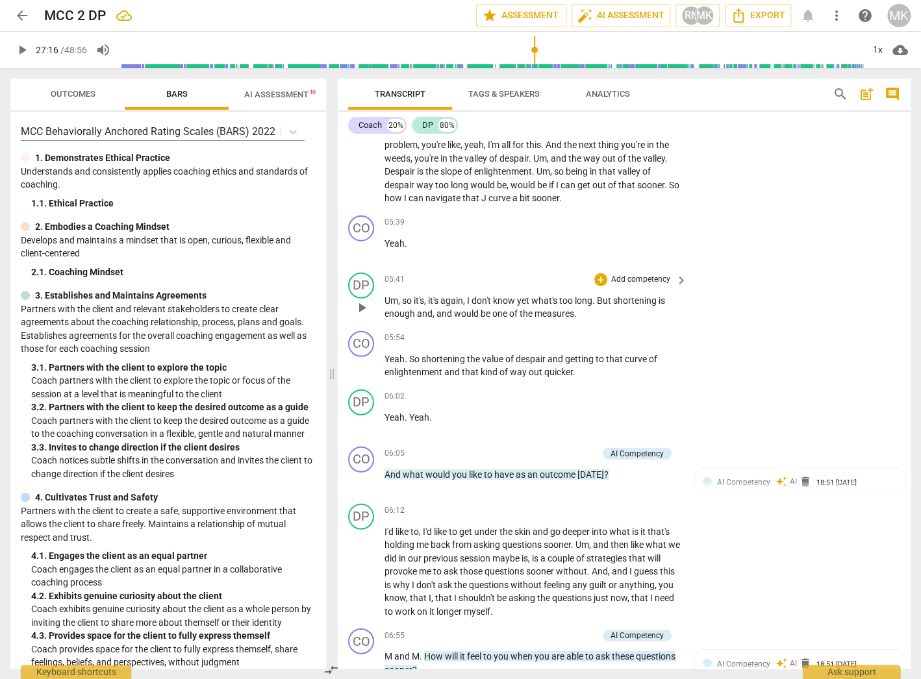
scroll to position [1585, 0]
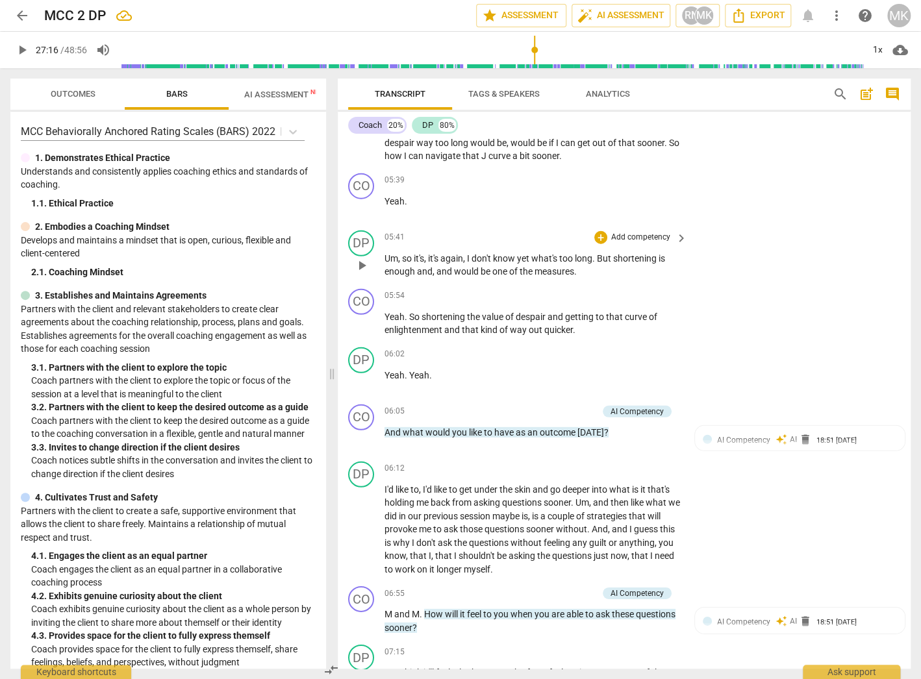
click at [840, 254] on div "DP play_arrow pause 05:41 + Add competency keyboard_arrow_right Um , so it's , …" at bounding box center [624, 254] width 573 height 58
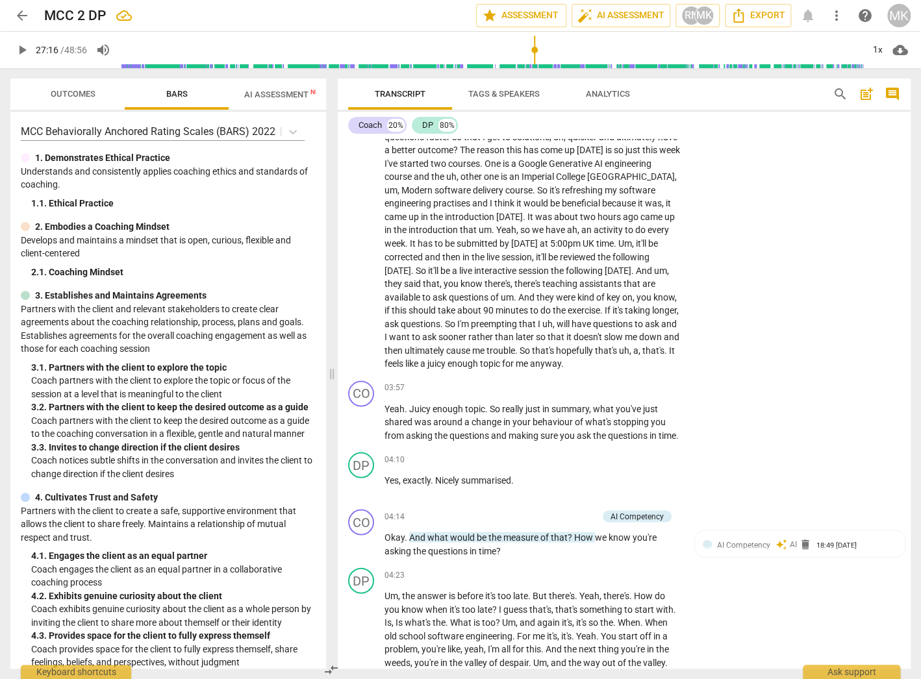
scroll to position [1066, 0]
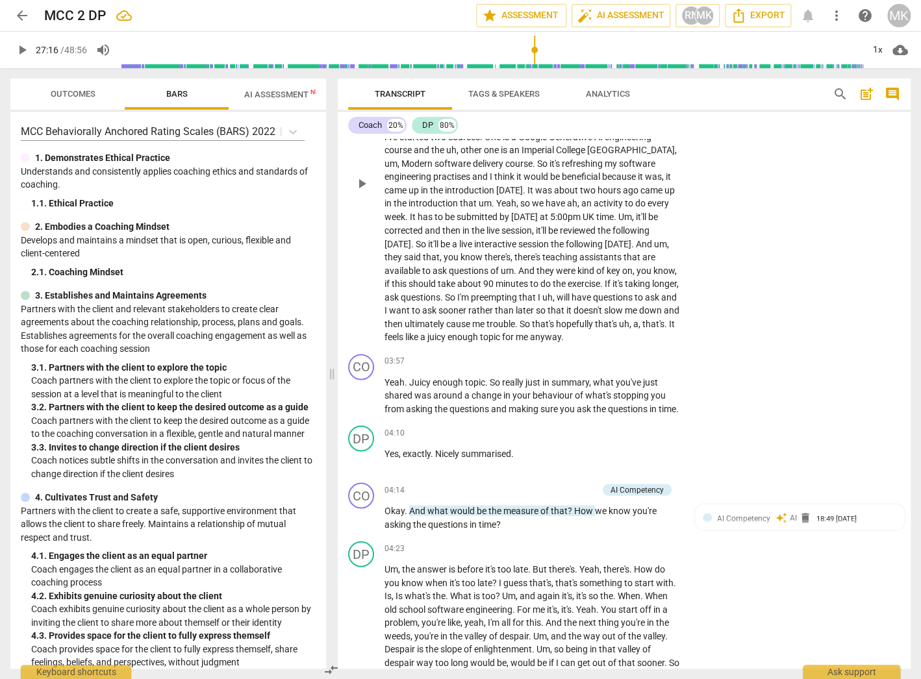
click at [856, 261] on div "DP play_arrow pause 01:43 + Add competency keyboard_arrow_right Um , so the thi…" at bounding box center [624, 172] width 573 height 351
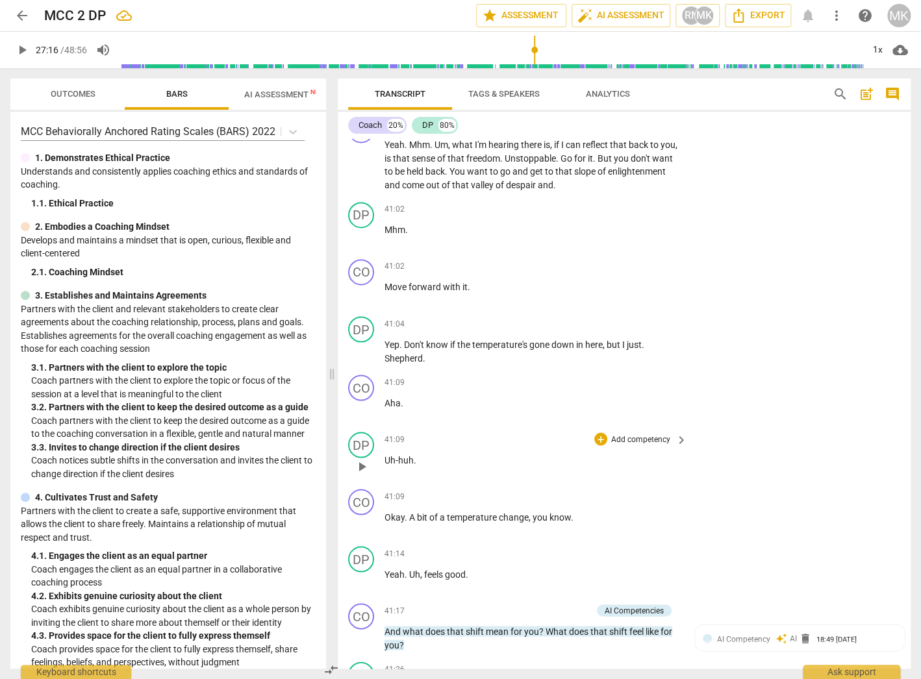
scroll to position [10158, 0]
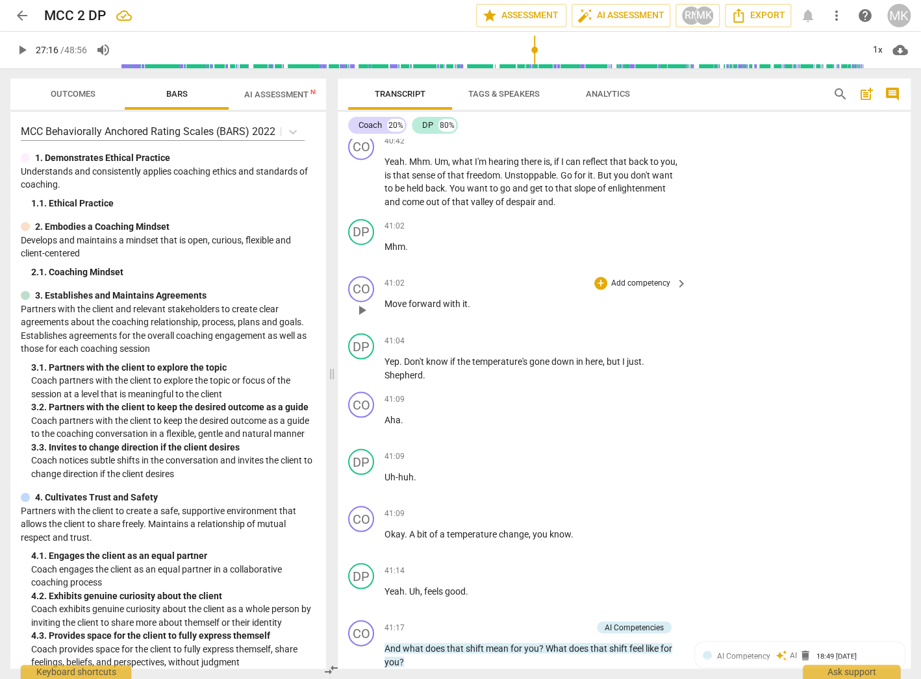
click at [483, 308] on p "Move forward with it ." at bounding box center [532, 304] width 296 height 14
click at [489, 233] on div "41:02 + Add competency keyboard_arrow_right" at bounding box center [536, 226] width 304 height 14
click at [901, 338] on div "DP play_arrow pause 41:04 + Add competency keyboard_arrow_right Yep . Don't kno…" at bounding box center [624, 357] width 573 height 58
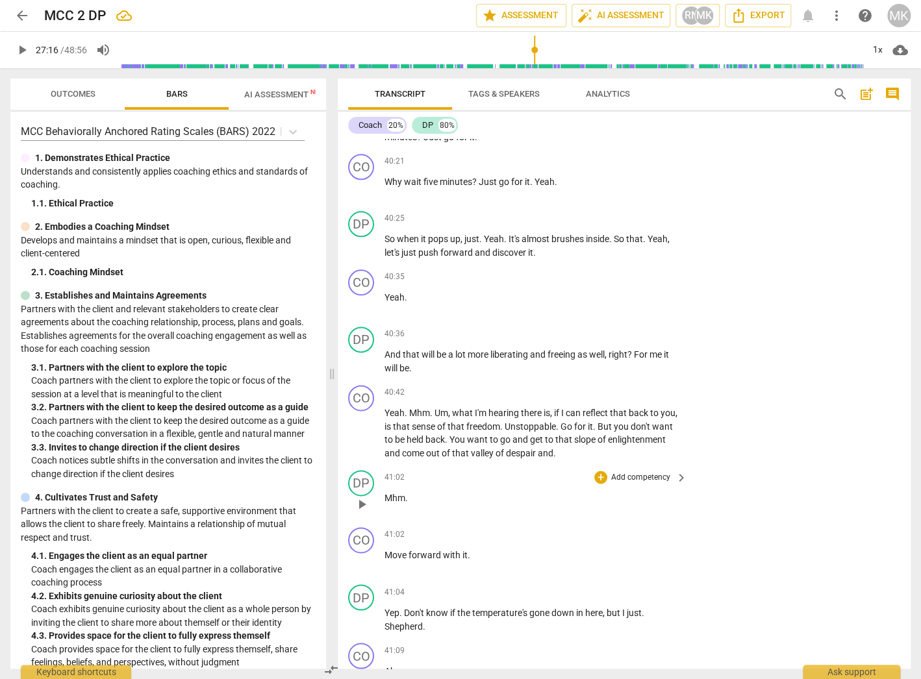
scroll to position [9898, 0]
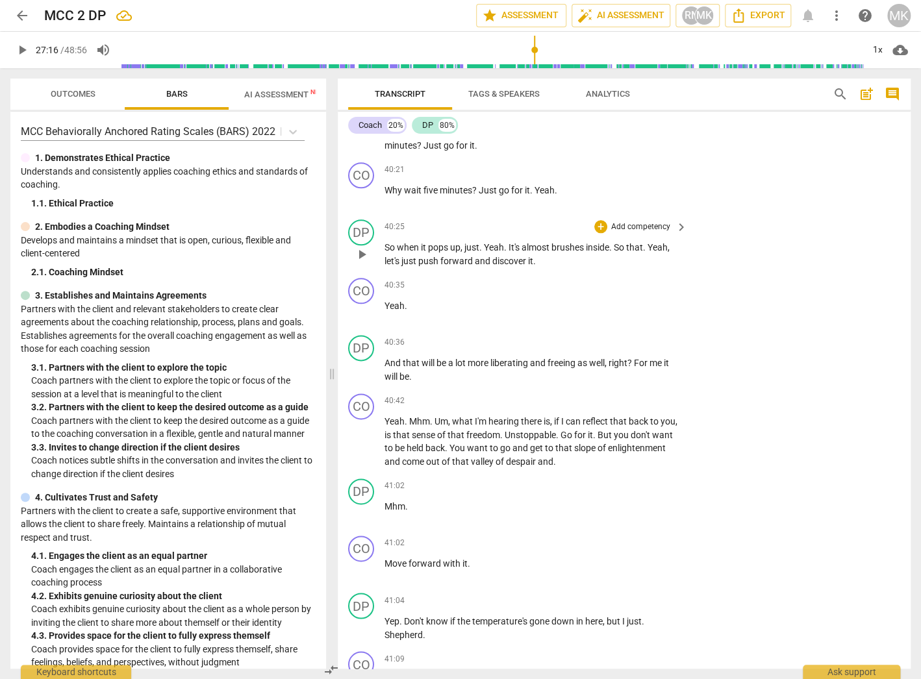
click at [868, 251] on div "DP play_arrow pause 40:25 + Add competency keyboard_arrow_right So when it pops…" at bounding box center [624, 243] width 573 height 58
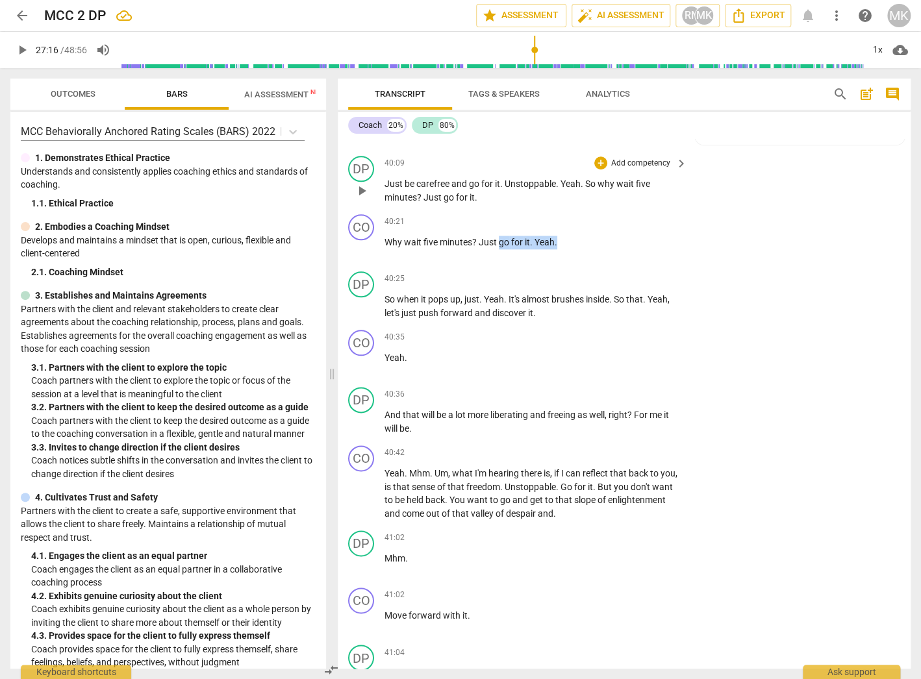
drag, startPoint x: 564, startPoint y: 252, endPoint x: 501, endPoint y: 214, distance: 73.7
click at [501, 214] on div "CO play_arrow pause 00:04 + Add competency keyboard_arrow_right Hi [PERSON_NAME…" at bounding box center [624, 404] width 573 height 530
click at [806, 254] on div "CO play_arrow pause 40:21 + Add competency keyboard_arrow_right Why wait five m…" at bounding box center [624, 237] width 573 height 57
click at [360, 199] on span "play_arrow" at bounding box center [362, 191] width 16 height 16
click at [364, 199] on span "pause" at bounding box center [362, 191] width 16 height 16
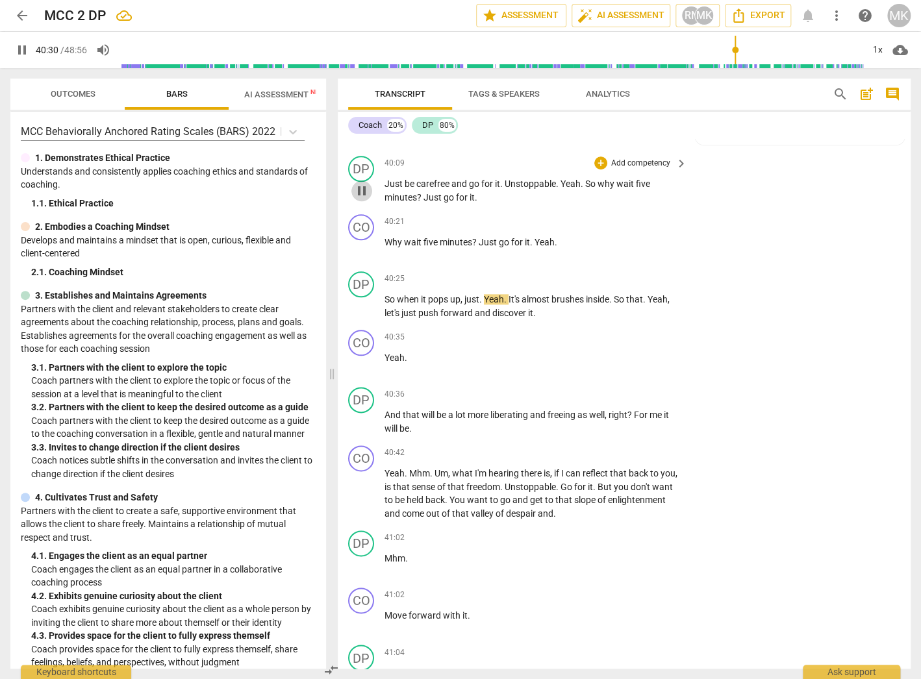
type input "2431"
click at [600, 226] on div "+" at bounding box center [600, 221] width 13 height 13
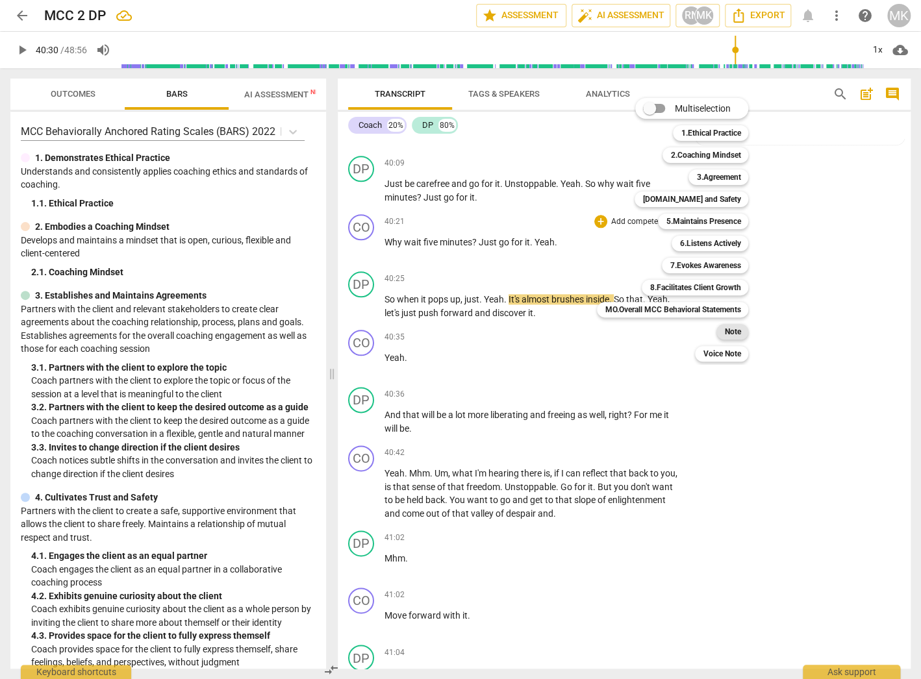
click at [732, 335] on b "Note" at bounding box center [732, 332] width 16 height 16
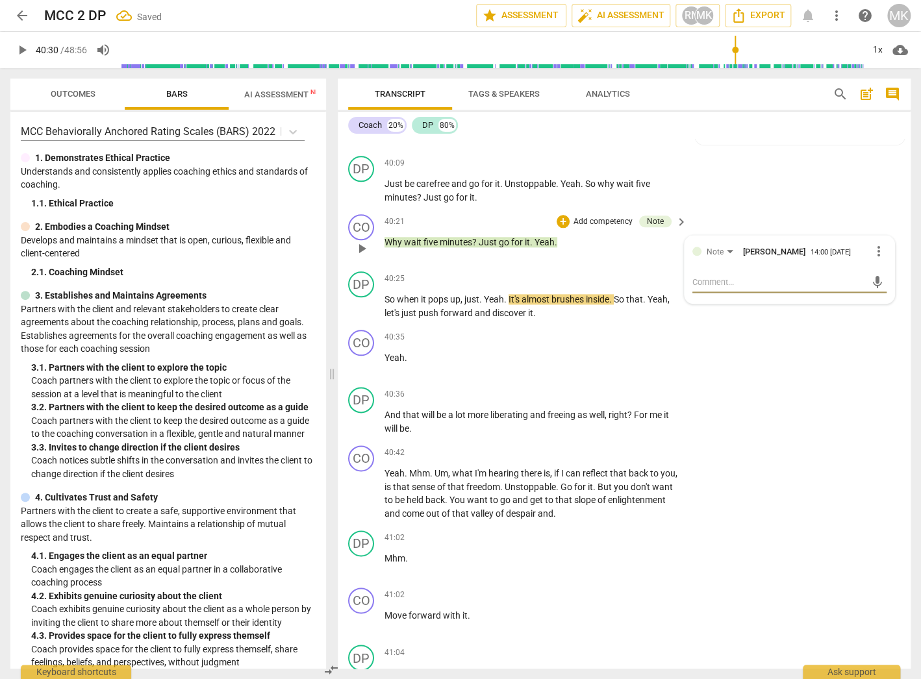
click at [754, 288] on textarea at bounding box center [778, 282] width 173 height 12
type textarea "Y"
type textarea "Yo"
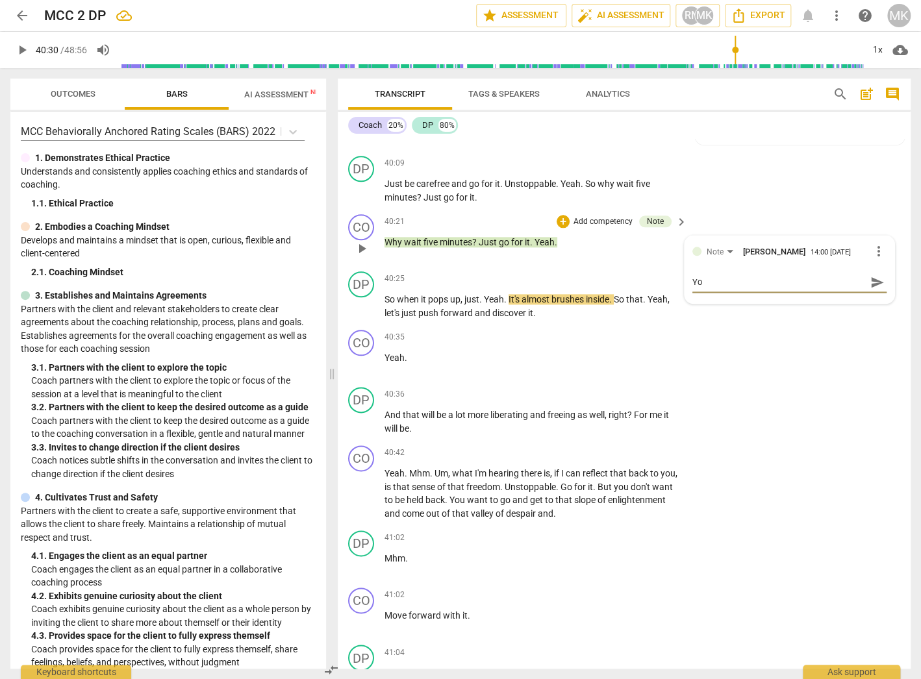
type textarea "You"
type textarea "You m"
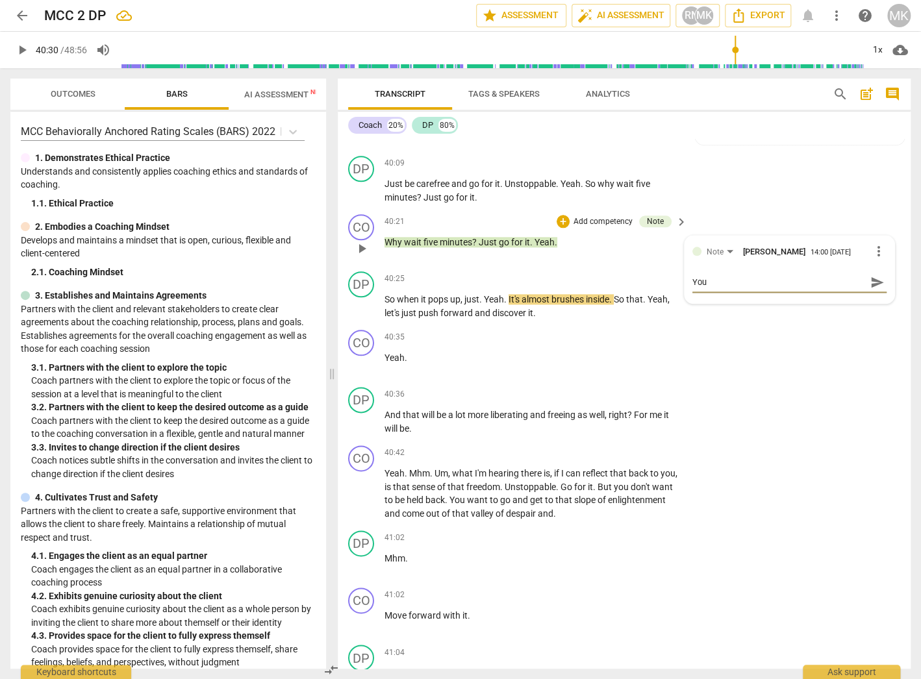
type textarea "You m"
type textarea "You me"
type textarea "You men"
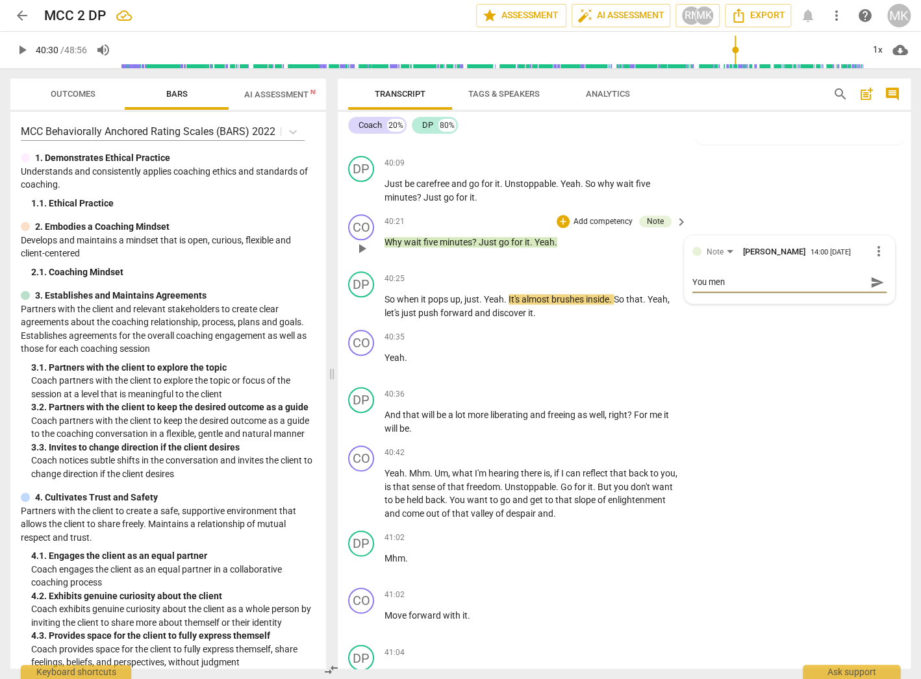
type textarea "You ment"
type textarea "You men"
type textarea "You me"
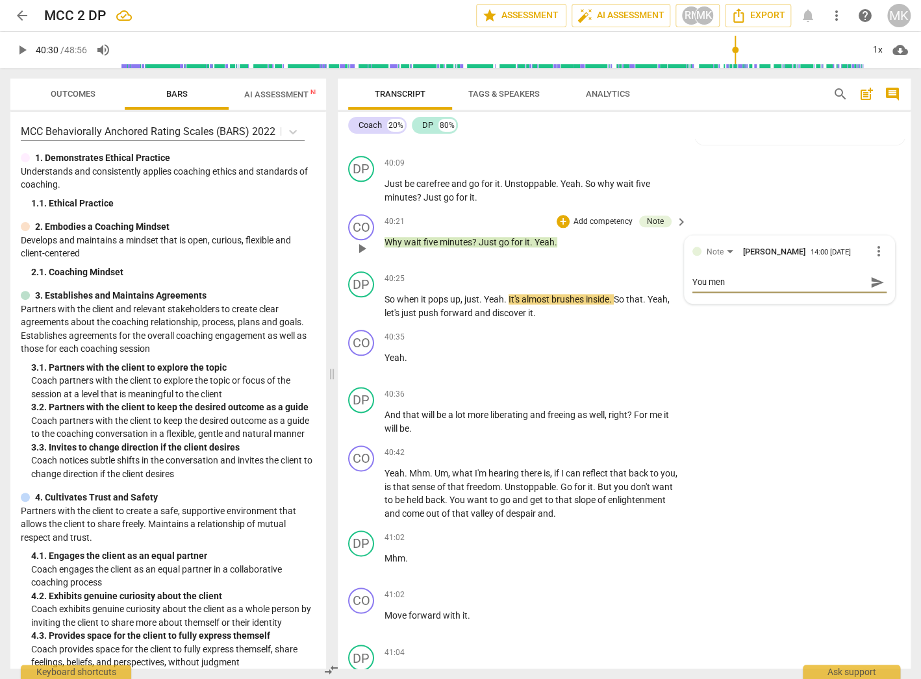
type textarea "You me"
type textarea "You m"
type textarea "You"
type textarea "Yo"
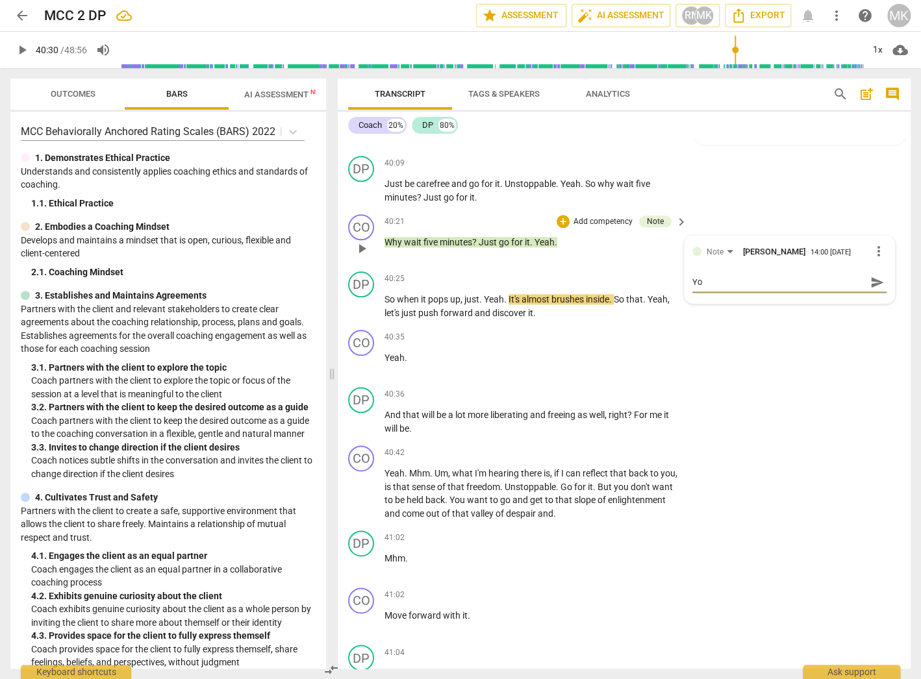
type textarea "Y"
type textarea "I"
type textarea "If"
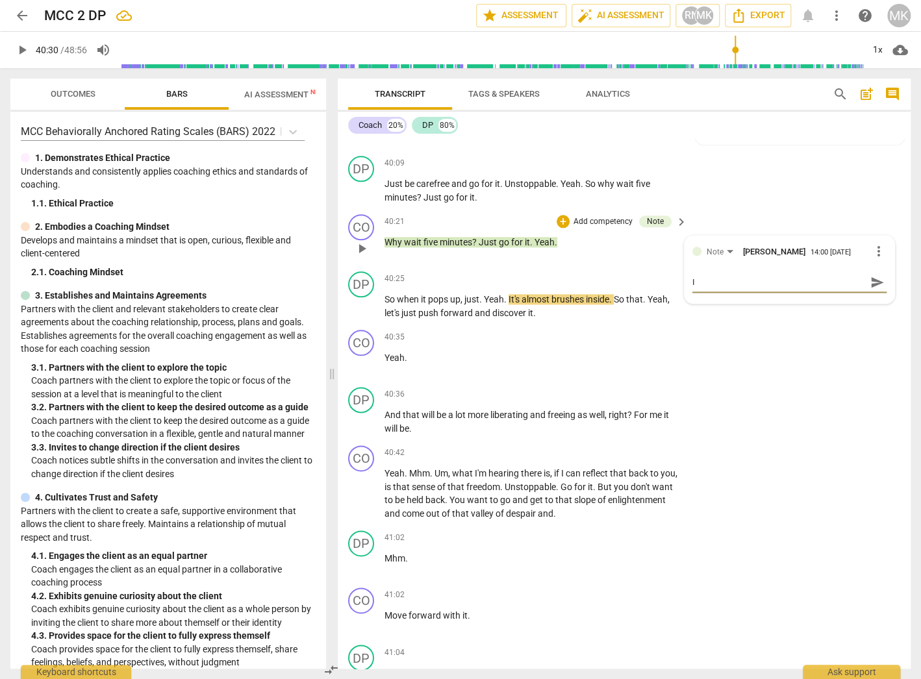
type textarea "If"
type textarea "If I"
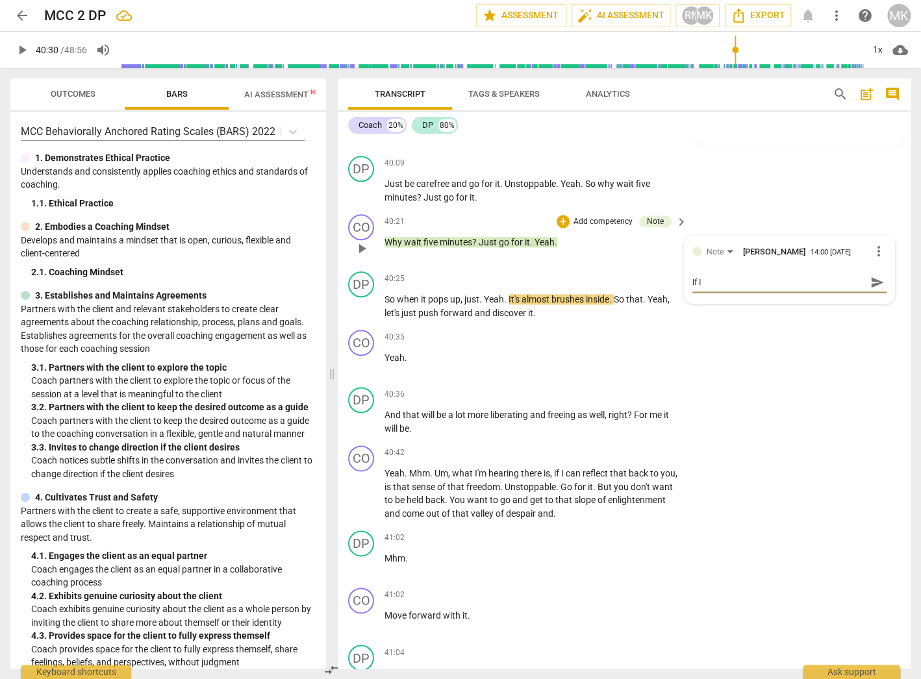
type textarea "If I"
type textarea "If I c"
type textarea "If I ca"
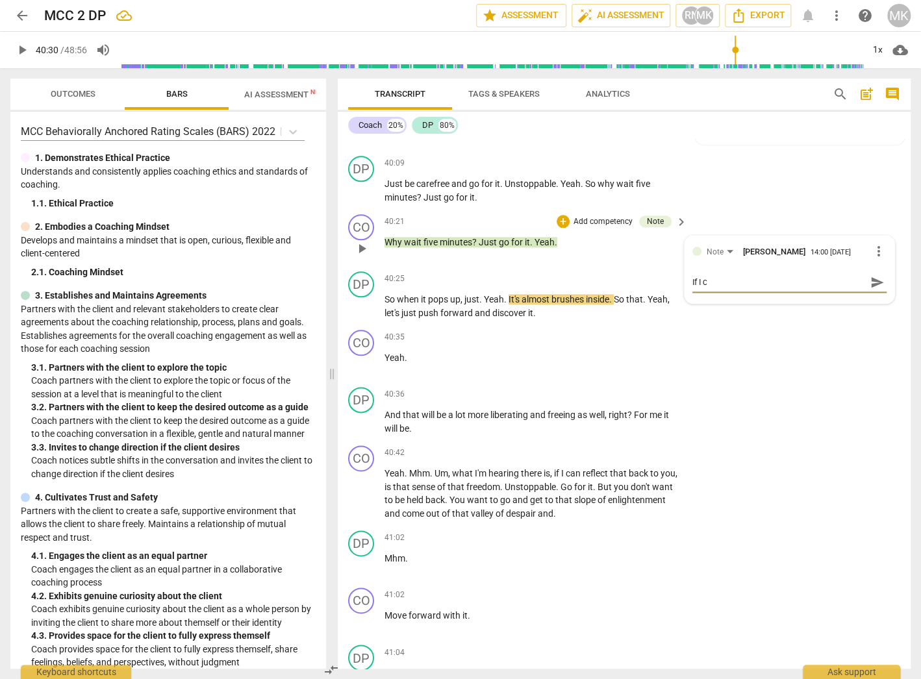
type textarea "If I ca"
type textarea "If I can"
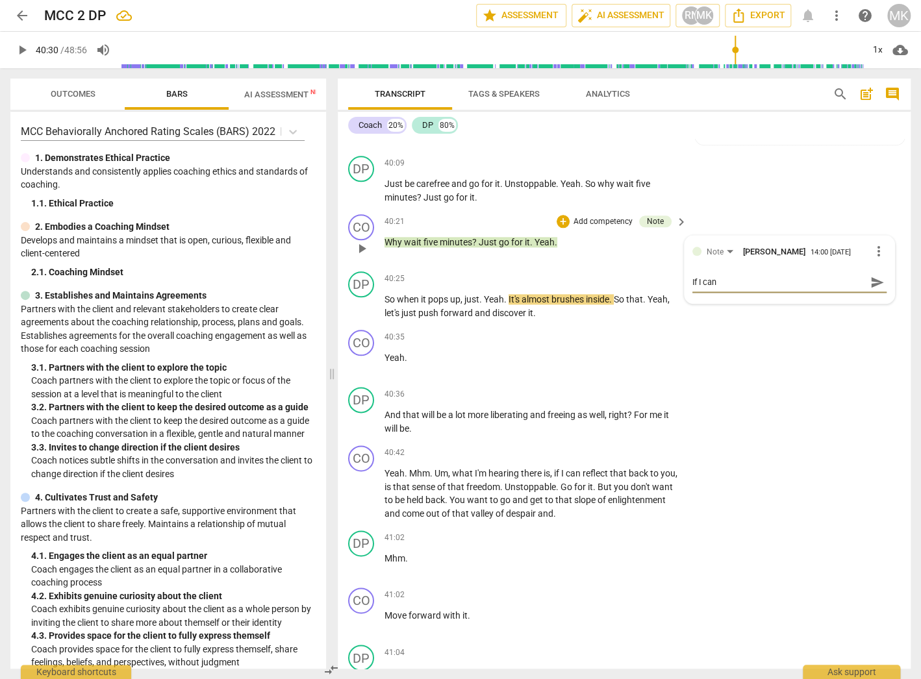
type textarea "If I can s"
type textarea "If I can sh"
type textarea "If I can sha"
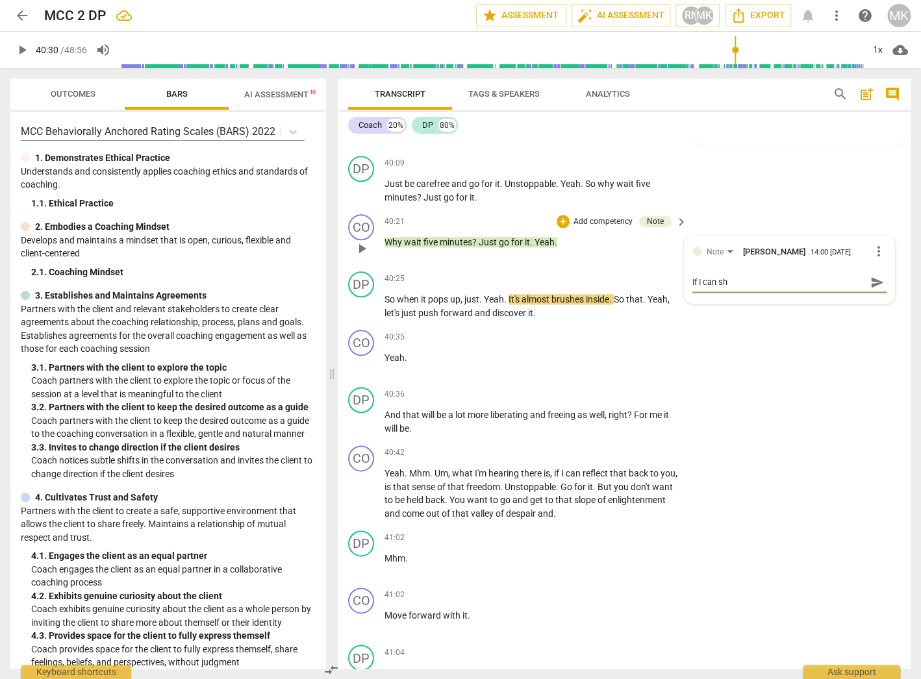
type textarea "If I can sha"
type textarea "If I can shar"
type textarea "If I can share"
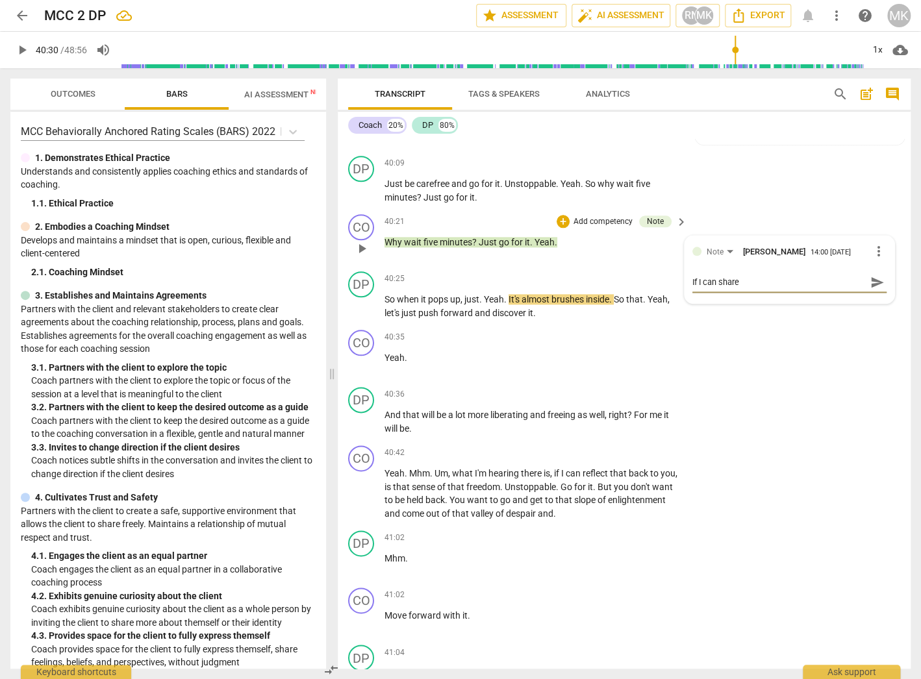
type textarea "If I can share"
type textarea "If I can share s"
type textarea "If I can share so"
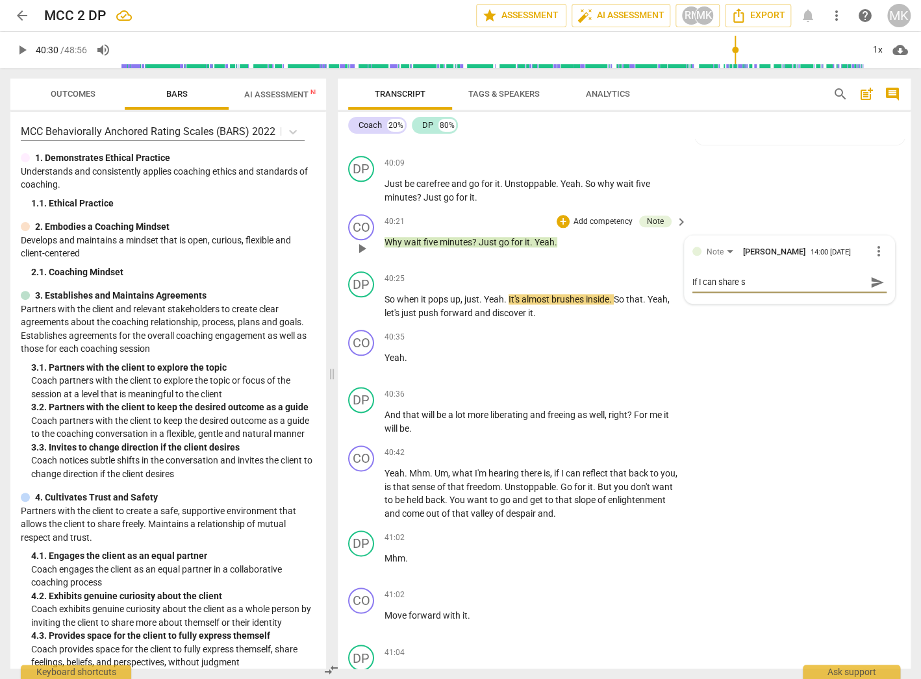
type textarea "If I can share so"
type textarea "If I can share som"
type textarea "If I can share some"
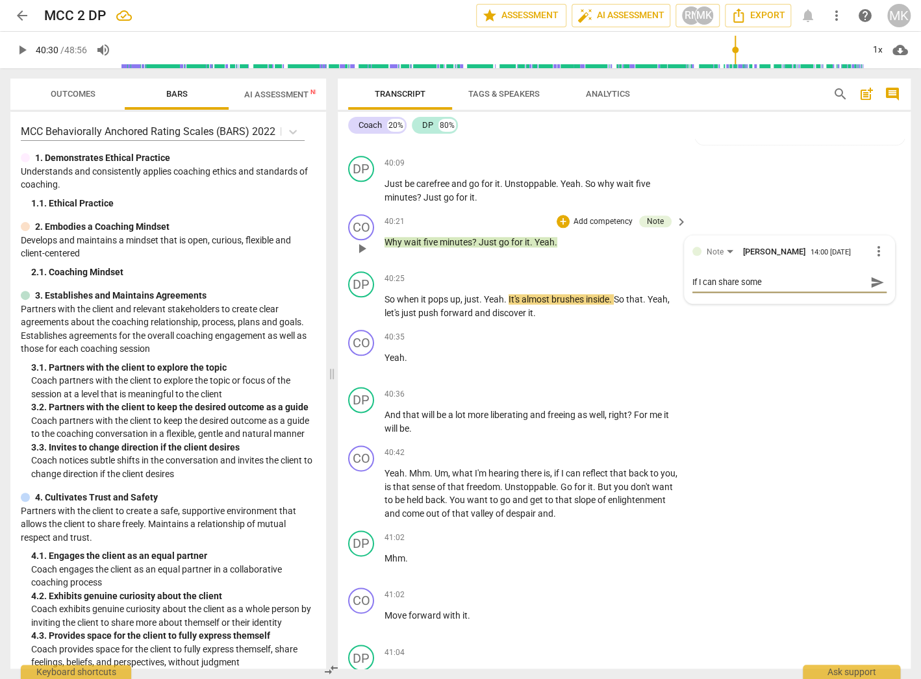
type textarea "If I can share somet"
type textarea "If I can share someth"
type textarea "If I can share somethi"
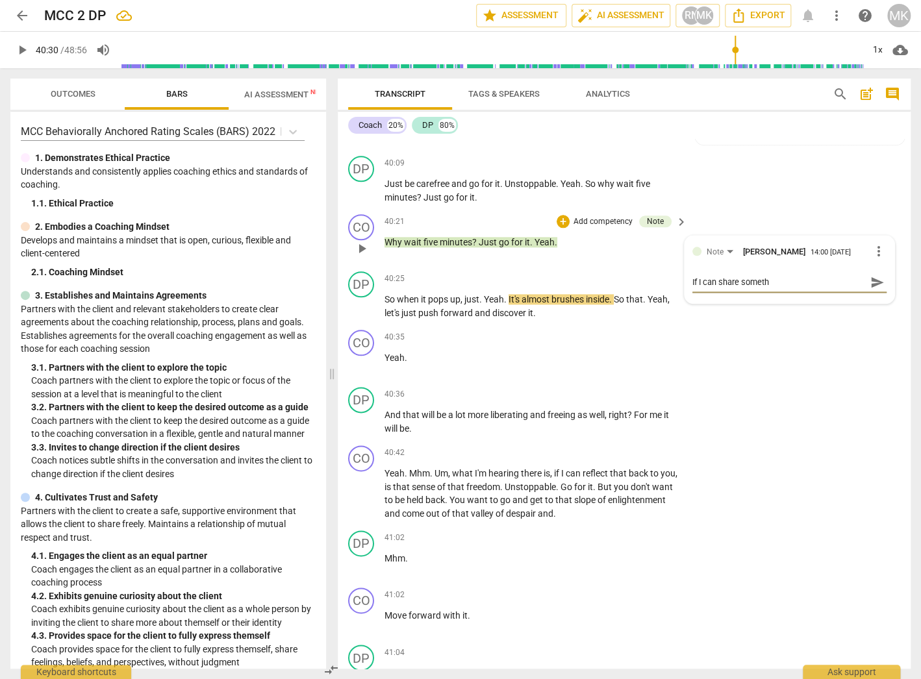
type textarea "If I can share somethi"
type textarea "If I can share somethin"
type textarea "If I can share something"
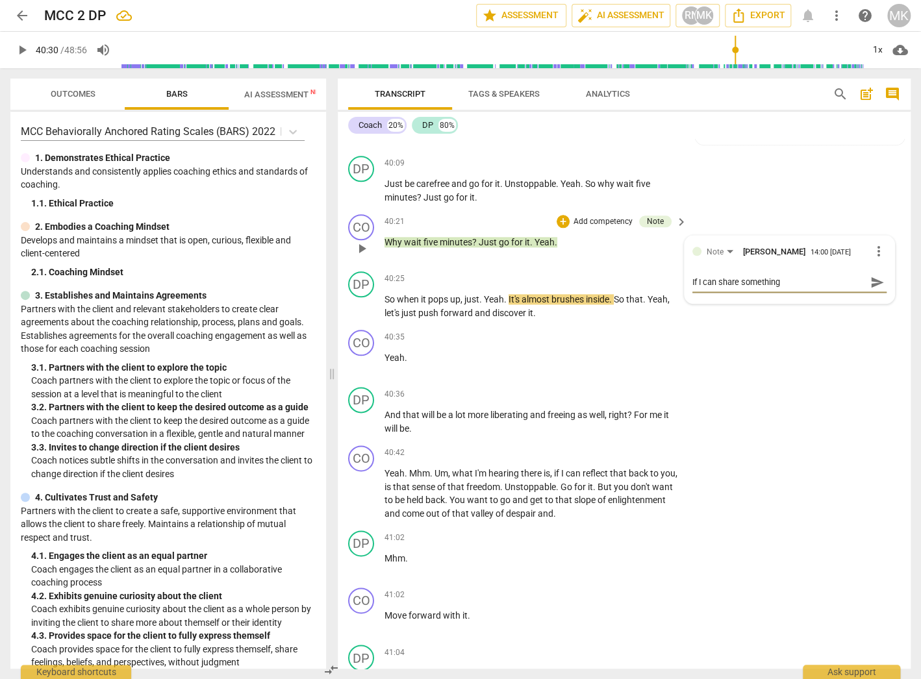
type textarea "If I can share something"
type textarea "If I can share something w"
type textarea "If I can share something wi"
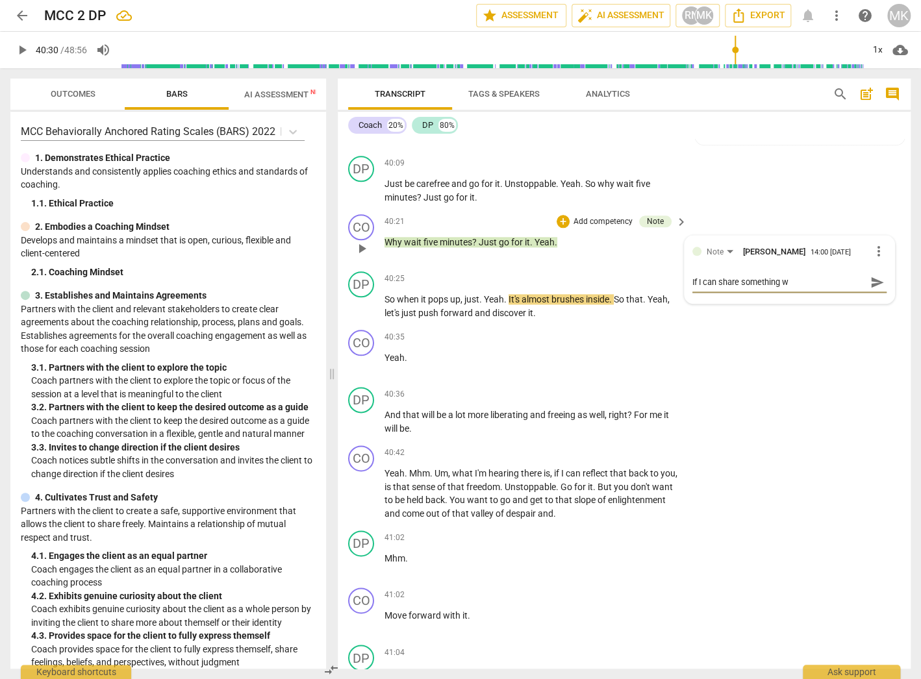
type textarea "If I can share something wi"
type textarea "If I can share something wit"
type textarea "If I can share something with"
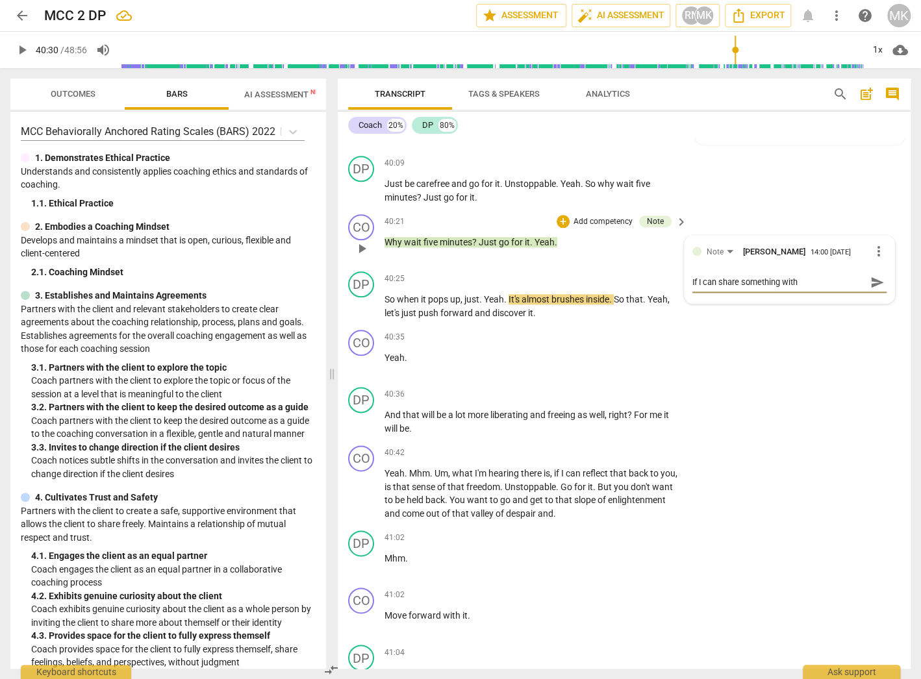
type textarea "If I can share something with y"
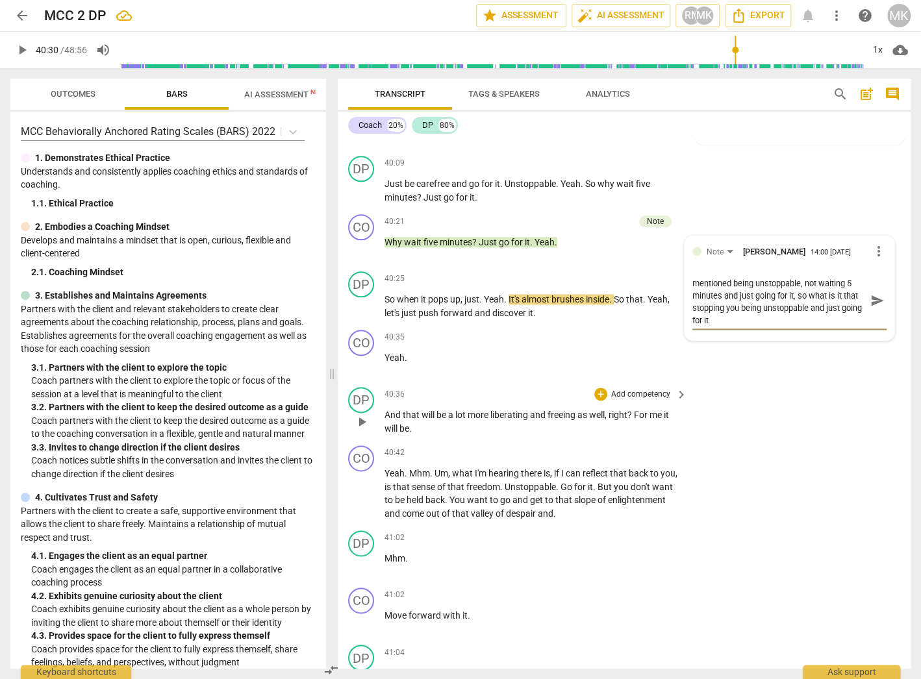
click at [782, 402] on div "DP play_arrow pause 40:36 + Add competency keyboard_arrow_right And that will b…" at bounding box center [624, 411] width 573 height 58
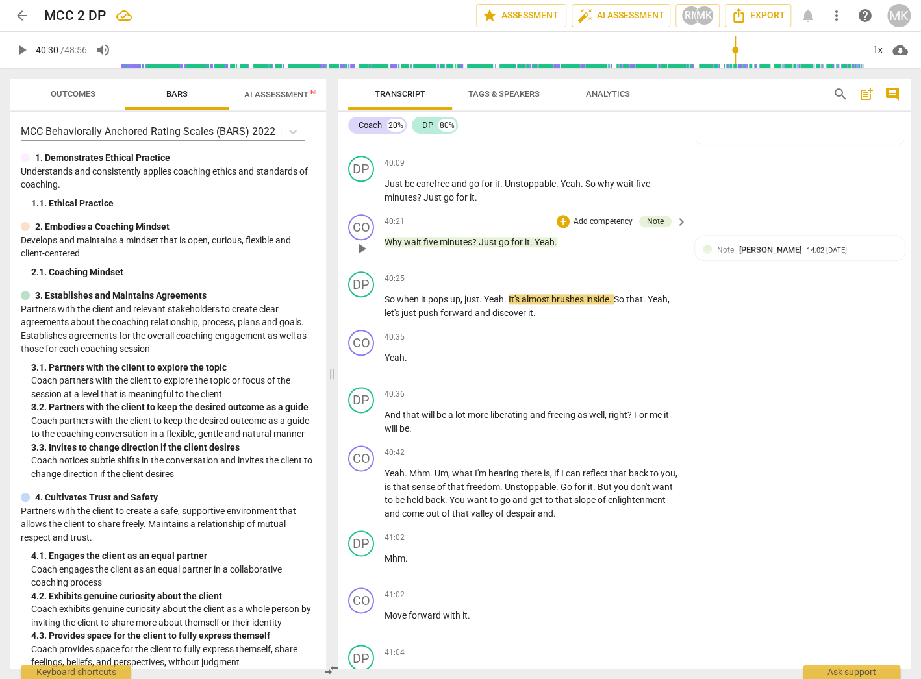
click at [358, 257] on span "play_arrow" at bounding box center [362, 249] width 16 height 16
click at [364, 257] on span "pause" at bounding box center [362, 249] width 16 height 16
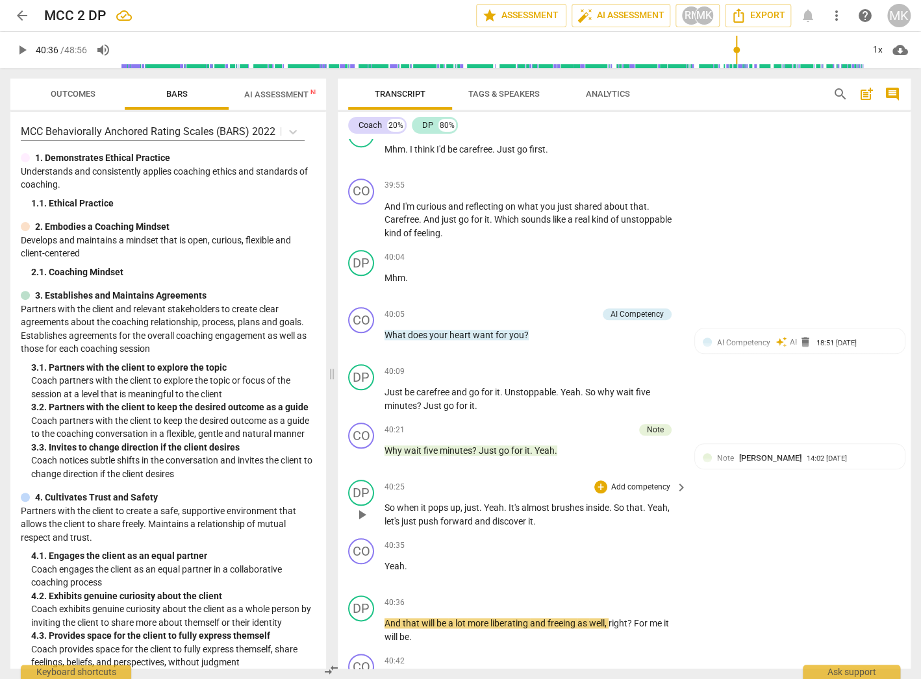
scroll to position [9638, 0]
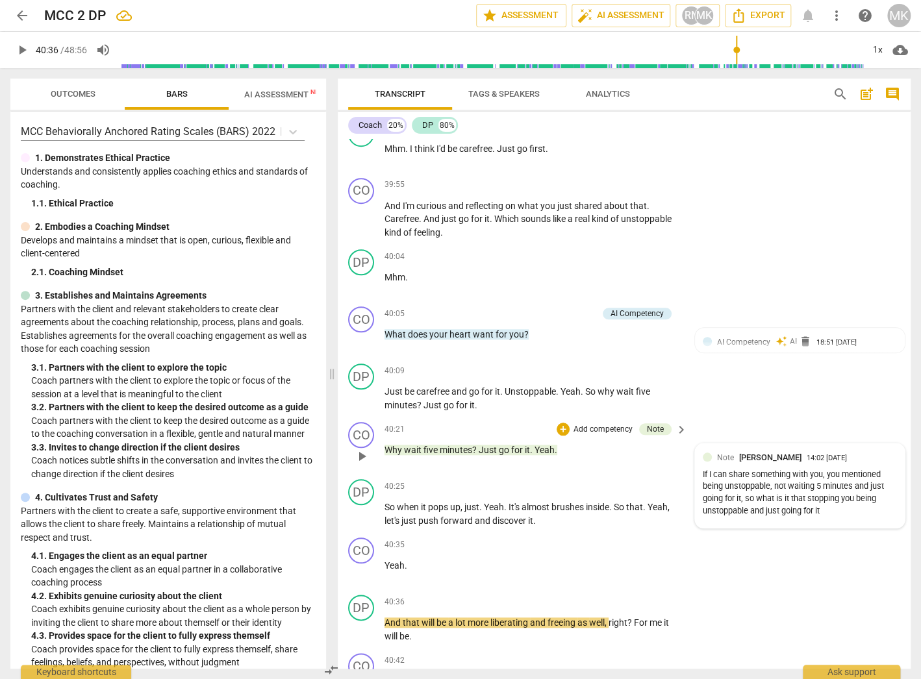
click at [790, 499] on div "If I can share something with you, you mentioned being unstoppable, not waiting…" at bounding box center [800, 493] width 194 height 49
click at [713, 497] on div "If I can share something with you, you mentioned being unstoppable, not waiting…" at bounding box center [789, 496] width 194 height 49
click at [765, 496] on div "If I can share something with you, you mentioned being unstoppable, not waiting…" at bounding box center [789, 496] width 194 height 49
click at [693, 499] on div "If I can share something with you, you mentioned being unstoppable, not waiting…" at bounding box center [789, 496] width 194 height 49
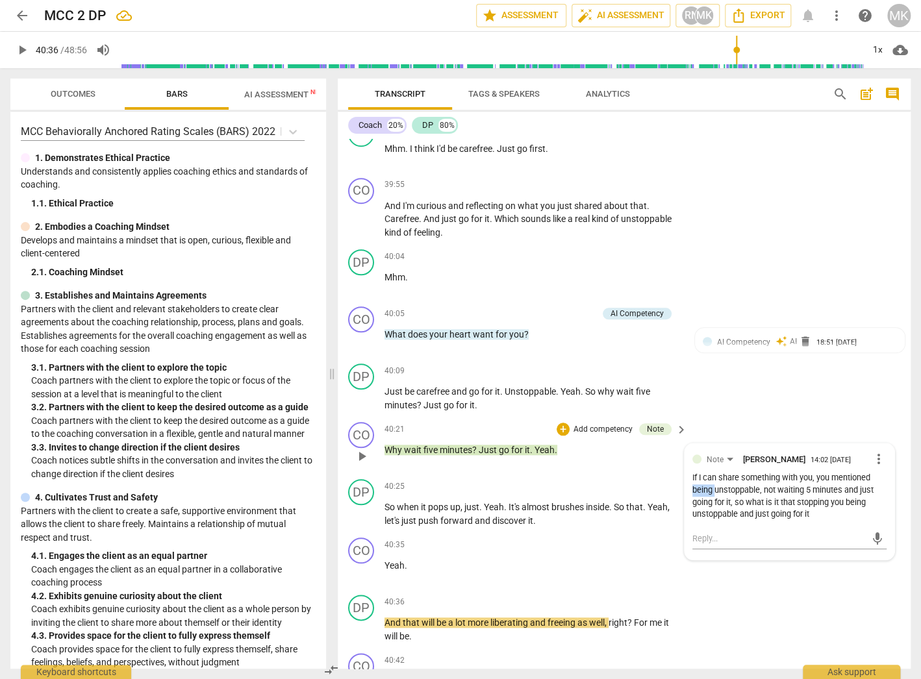
click at [693, 499] on div "If I can share something with you, you mentioned being unstoppable, not waiting…" at bounding box center [789, 496] width 194 height 49
click at [780, 521] on div "If I can share something with you, you mentioned being unstoppable, not waiting…" at bounding box center [789, 496] width 194 height 49
click at [714, 490] on div "If I can share something with you, you mentioned being unstoppable, not waiting…" at bounding box center [789, 496] width 194 height 49
click at [714, 492] on div "If I can share something with you, you mentioned being unstoppable, not waiting…" at bounding box center [789, 496] width 194 height 49
click at [705, 496] on div "If I can share something with you, you mentioned being unstoppable, not waiting…" at bounding box center [789, 496] width 194 height 49
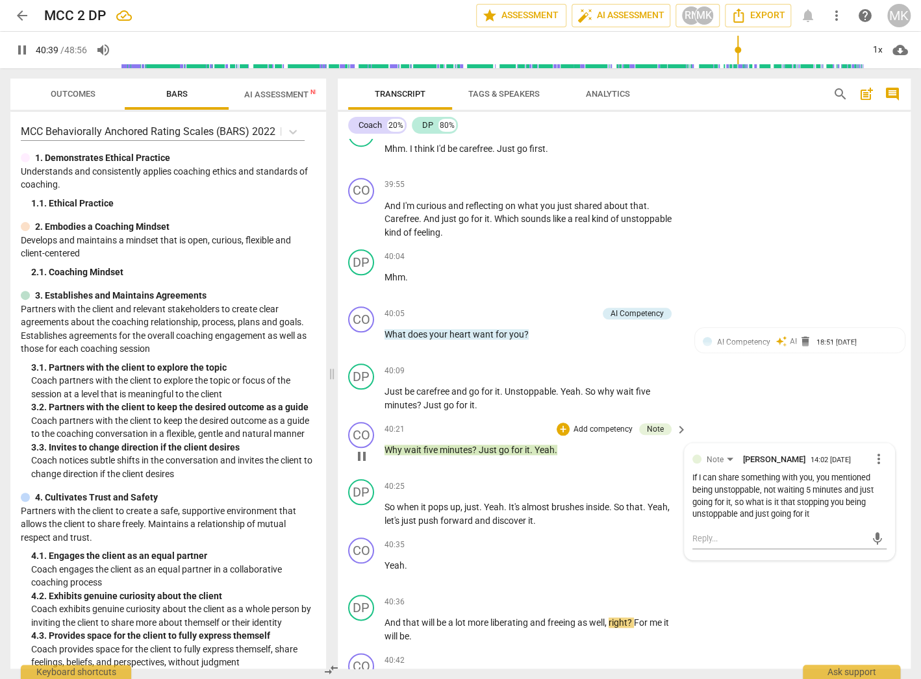
click at [705, 496] on div "If I can share something with you, you mentioned being unstoppable, not waiting…" at bounding box center [789, 496] width 194 height 49
click at [874, 466] on span "more_vert" at bounding box center [879, 459] width 16 height 16
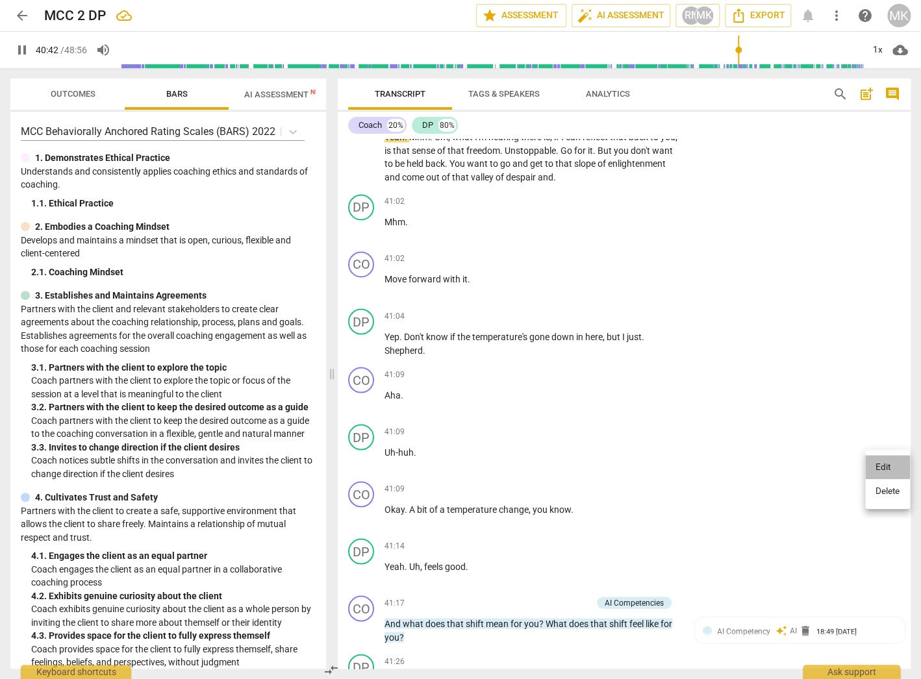
click at [885, 468] on li "Edit" at bounding box center [887, 467] width 45 height 25
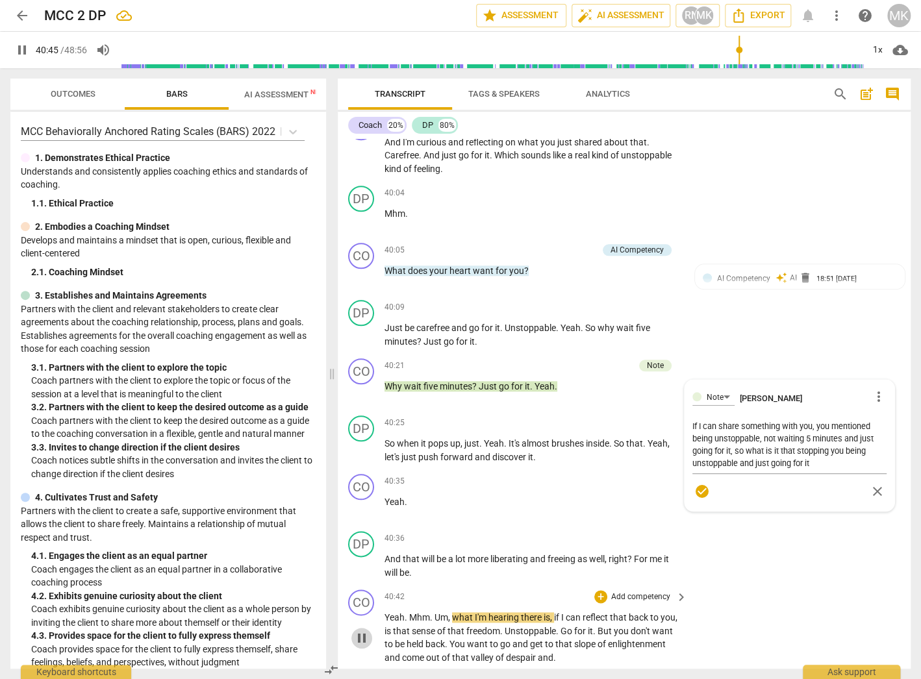
click at [359, 644] on span "pause" at bounding box center [362, 639] width 16 height 16
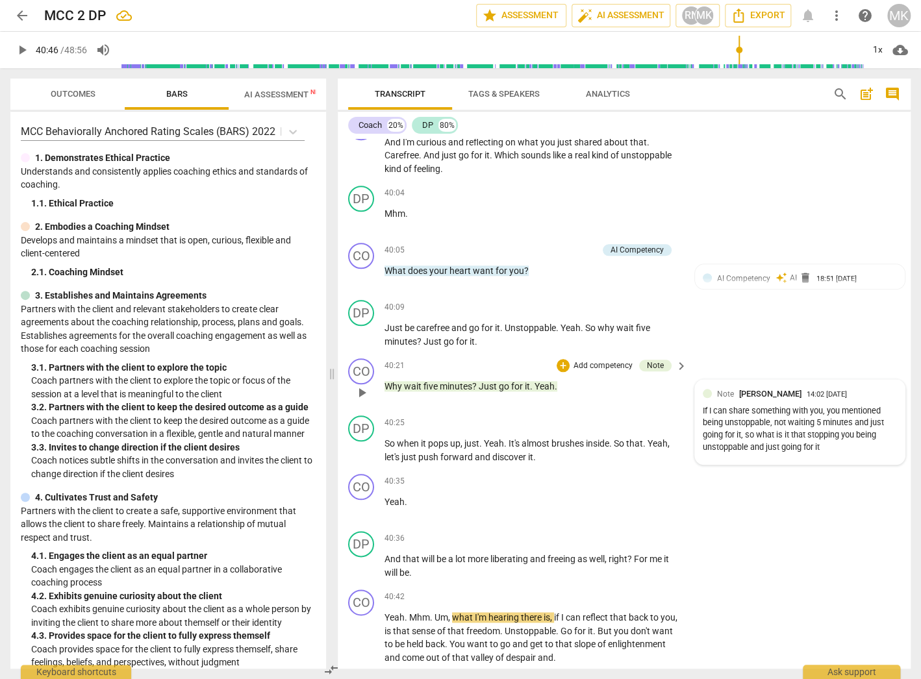
click at [879, 400] on div "Note Mo Ko 14:02 [DATE]" at bounding box center [807, 394] width 180 height 12
click at [873, 403] on span "more_vert" at bounding box center [879, 396] width 16 height 16
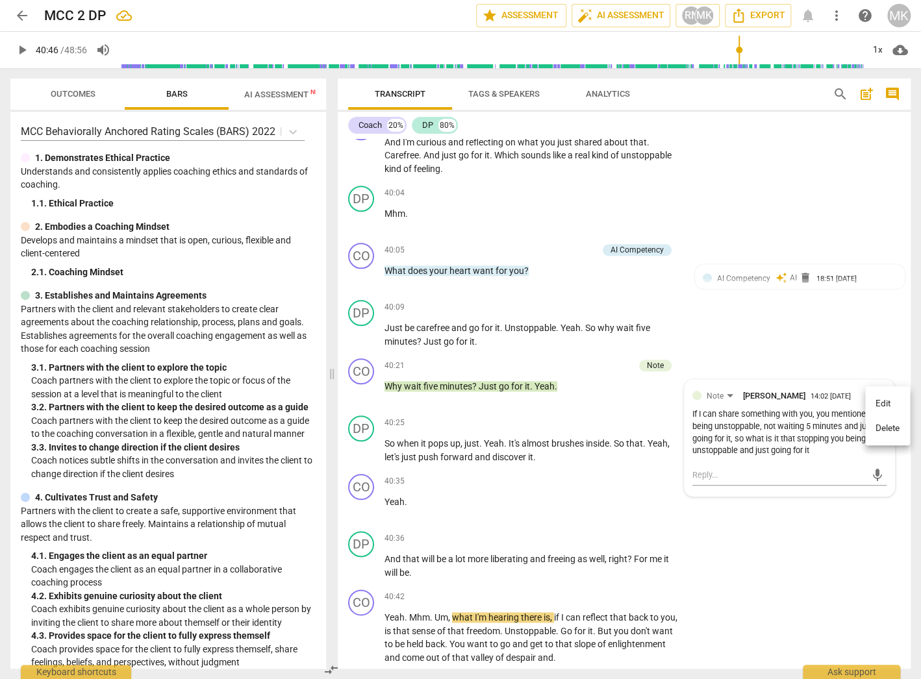
click at [901, 399] on li "Edit" at bounding box center [887, 404] width 45 height 25
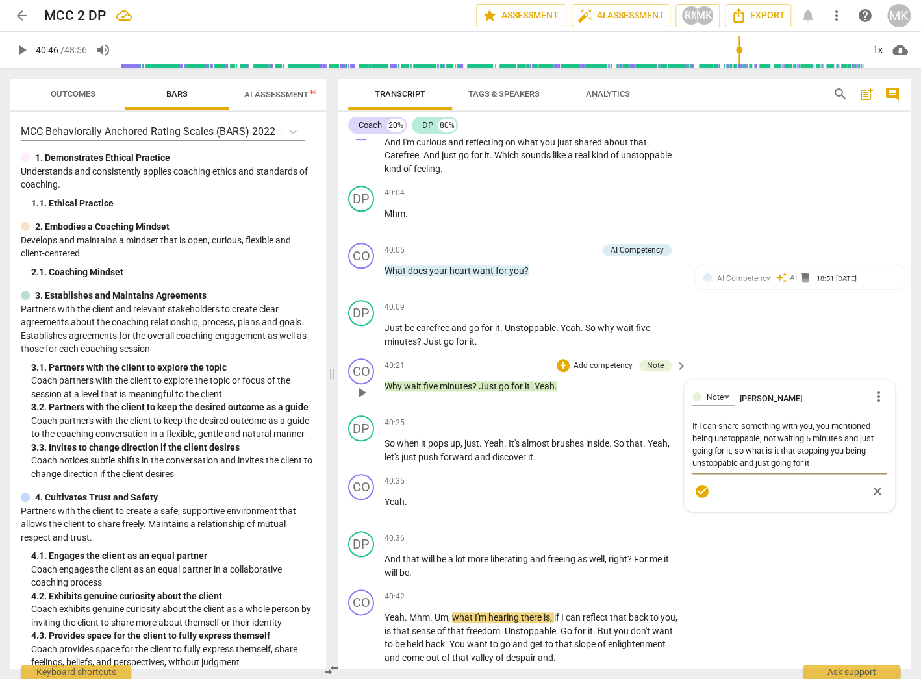
click at [837, 436] on textarea "If I can share something with you, you mentioned being unstoppable, not waiting…" at bounding box center [789, 444] width 194 height 49
drag, startPoint x: 799, startPoint y: 471, endPoint x: 761, endPoint y: 480, distance: 38.6
click at [761, 480] on textarea "If I can share something with you, you shared that you have realised waiting 25…" at bounding box center [789, 457] width 194 height 74
drag, startPoint x: 838, startPoint y: 470, endPoint x: 860, endPoint y: 469, distance: 22.8
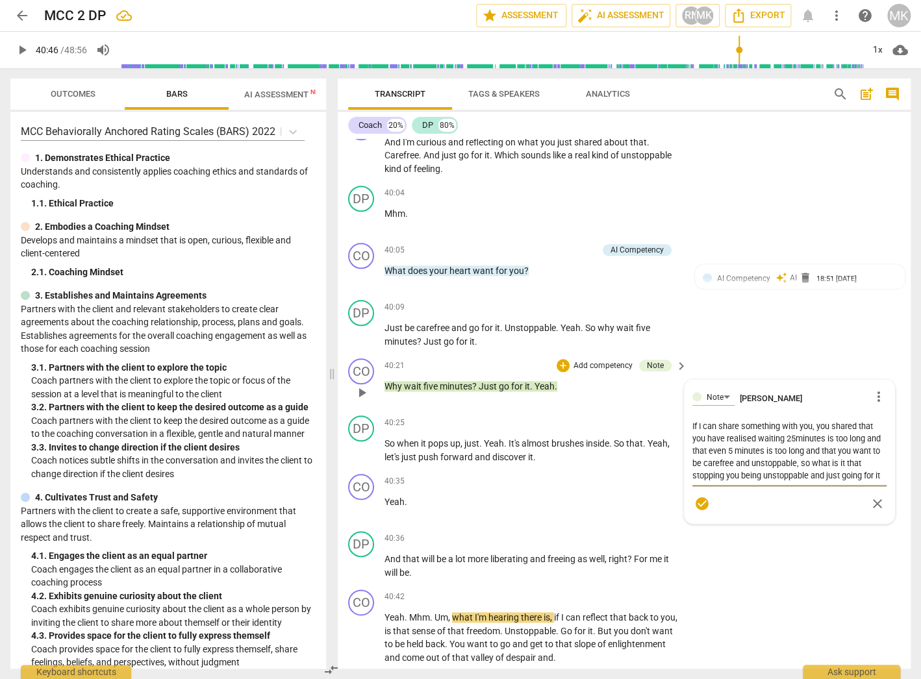
click at [860, 469] on textarea "If I can share something with you, you shared that you have realised waiting 25…" at bounding box center [789, 451] width 194 height 62
click at [709, 433] on textarea "If I can share something with you, you shared that you have realised waiting 25…" at bounding box center [789, 451] width 194 height 62
click at [846, 432] on textarea "If I may share something with you, you shared that you have realised waiting 25…" at bounding box center [789, 451] width 194 height 62
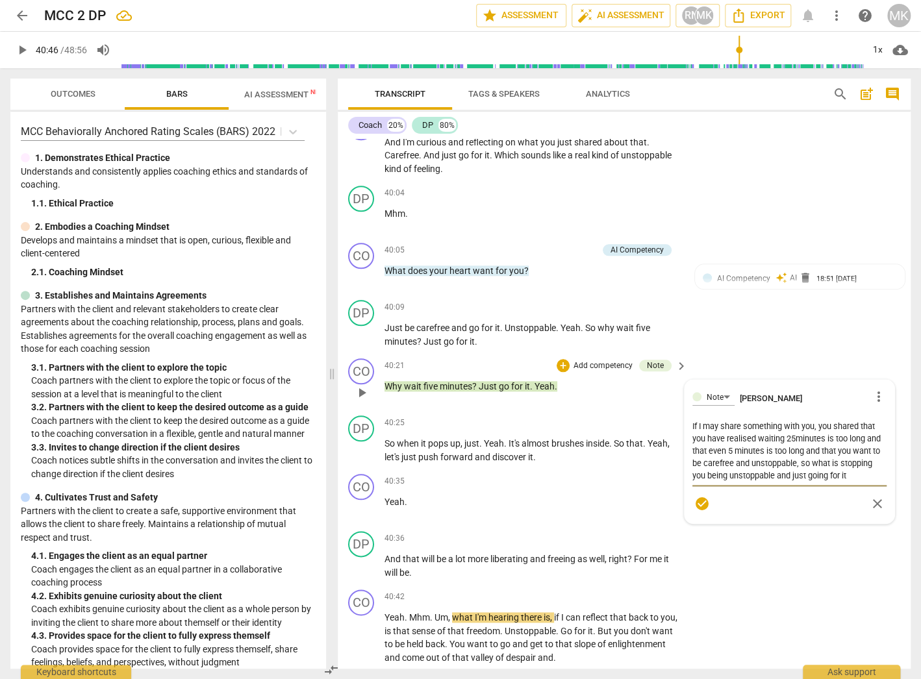
click at [813, 458] on textarea "If I may share something with you, you shared that you have realised waiting 25…" at bounding box center [789, 451] width 194 height 62
click at [701, 509] on span "check_circle" at bounding box center [702, 504] width 16 height 16
click at [834, 471] on div "If I may share something with you, you shared that you have realised waiting 25…" at bounding box center [789, 444] width 194 height 73
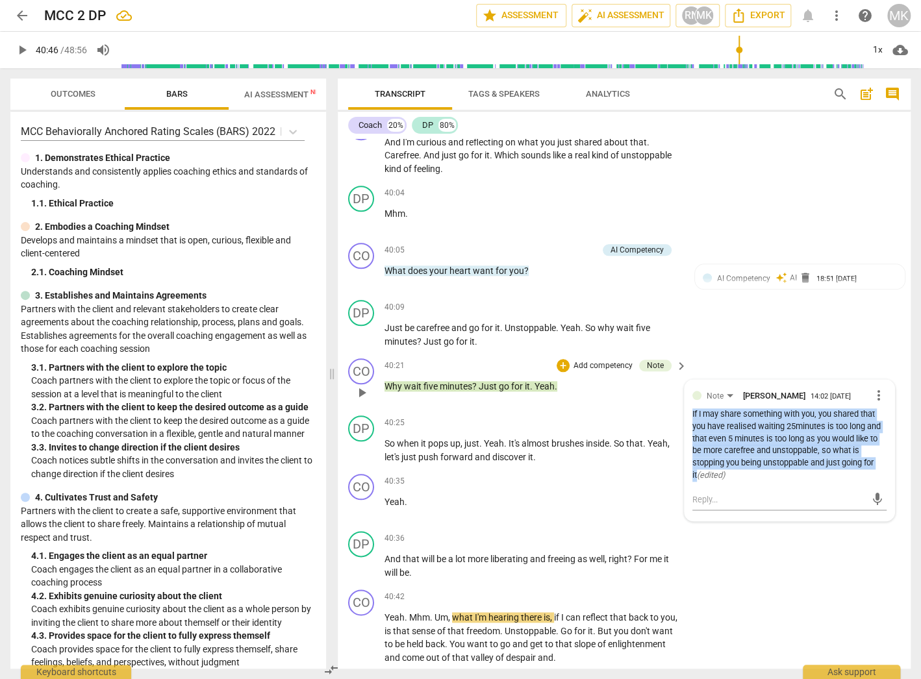
drag, startPoint x: 880, startPoint y: 471, endPoint x: 690, endPoint y: 420, distance: 196.5
click at [692, 420] on div "If I may share something with you, you shared that you have realised waiting 25…" at bounding box center [789, 444] width 194 height 73
copy div "If I may share something with you, you shared that you have realised waiting 25…"
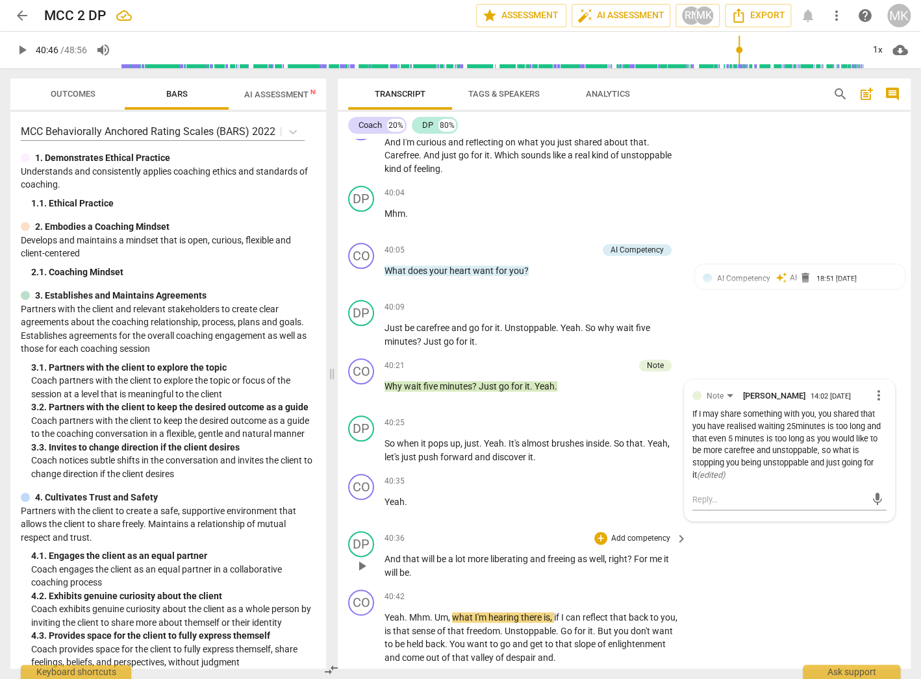
click at [781, 583] on div "DP play_arrow pause 40:36 + Add competency keyboard_arrow_right And that will b…" at bounding box center [624, 555] width 573 height 58
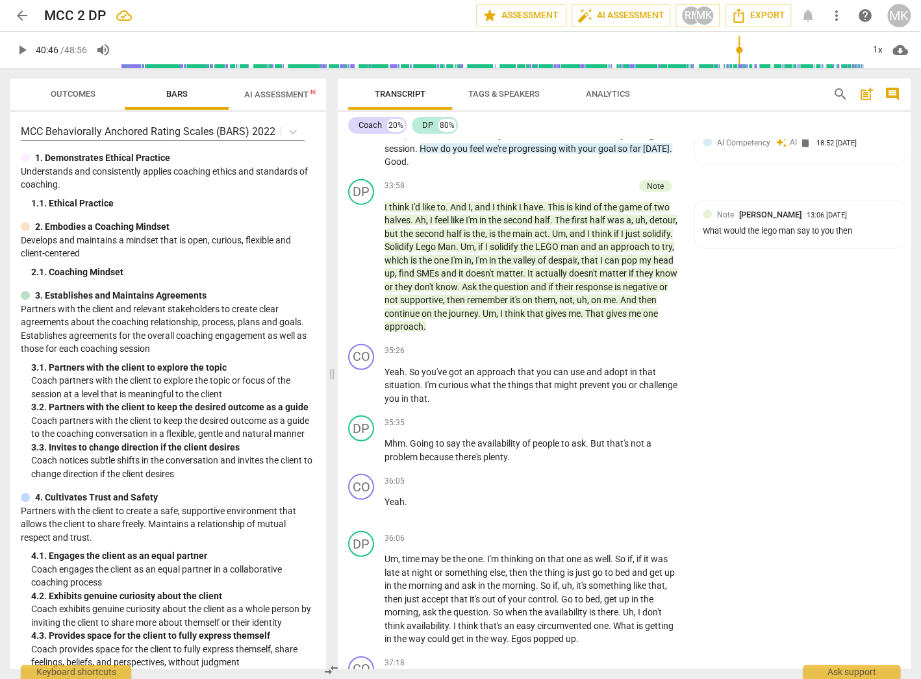
scroll to position [8349, 0]
